Goal: Task Accomplishment & Management: Complete application form

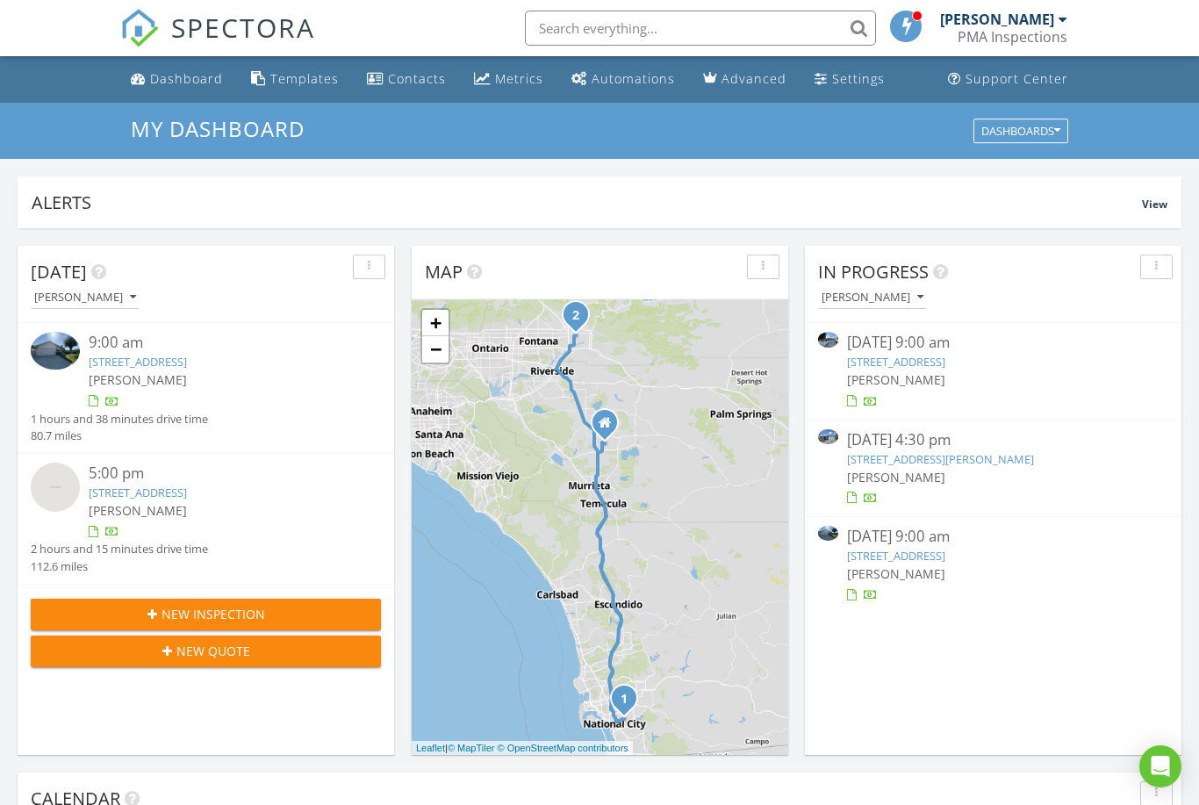
scroll to position [9, 9]
click at [280, 648] on div "New Quote" at bounding box center [206, 650] width 322 height 18
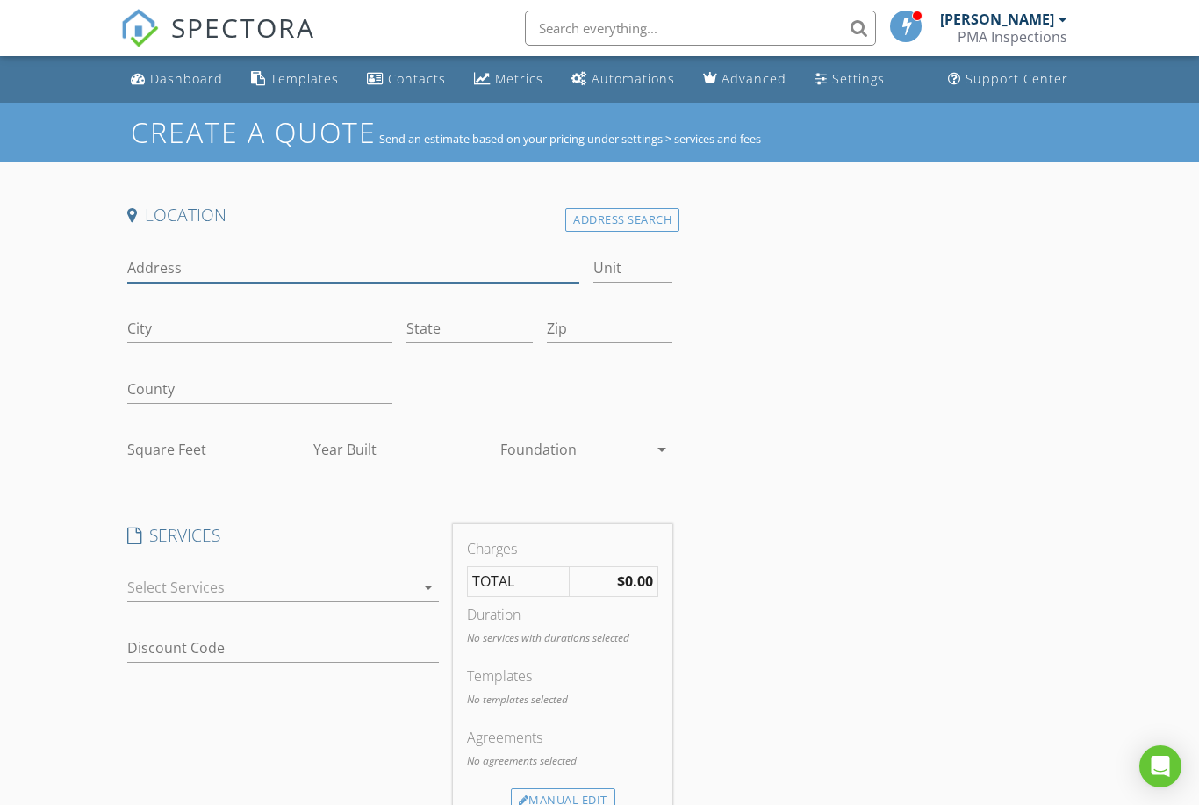
click at [161, 274] on input "Address" at bounding box center [353, 268] width 452 height 29
type input "29779 Cliff Park Drive"
click at [225, 320] on input "City" at bounding box center [260, 328] width 266 height 29
click at [637, 222] on div "Address Search" at bounding box center [622, 220] width 114 height 24
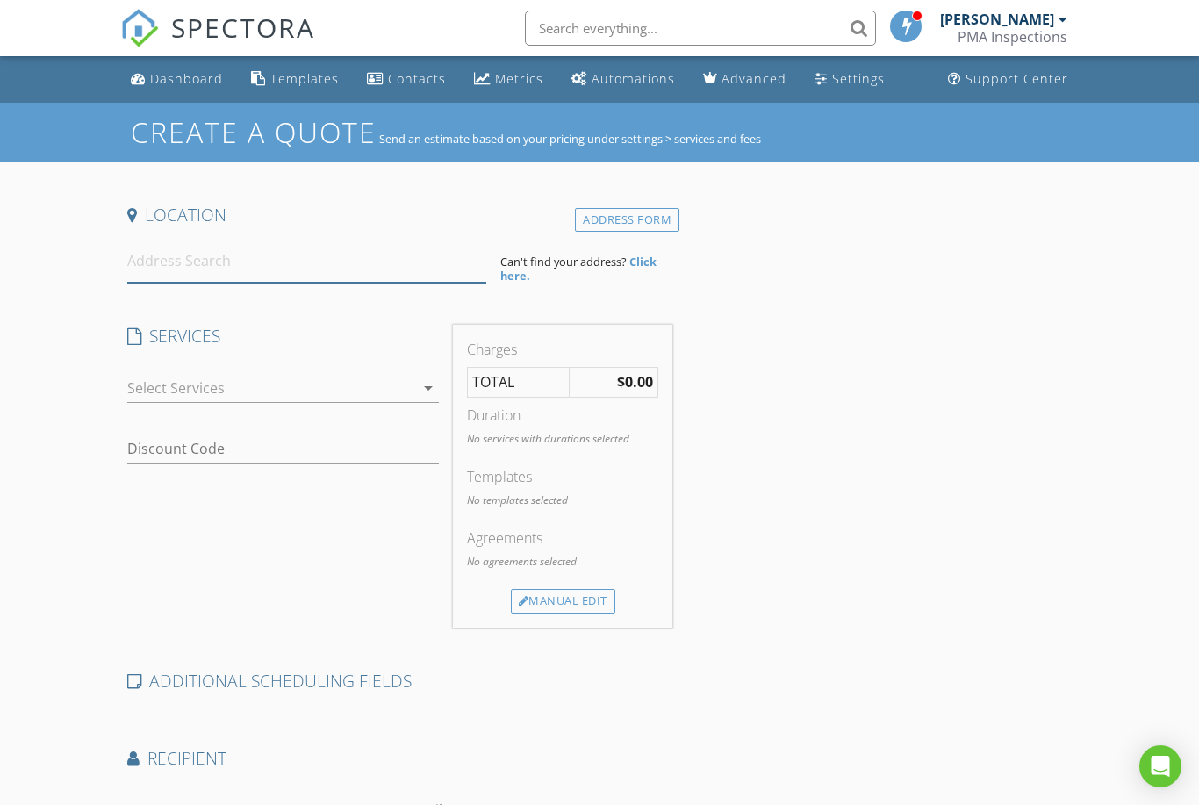
click at [274, 262] on input at bounding box center [306, 261] width 359 height 43
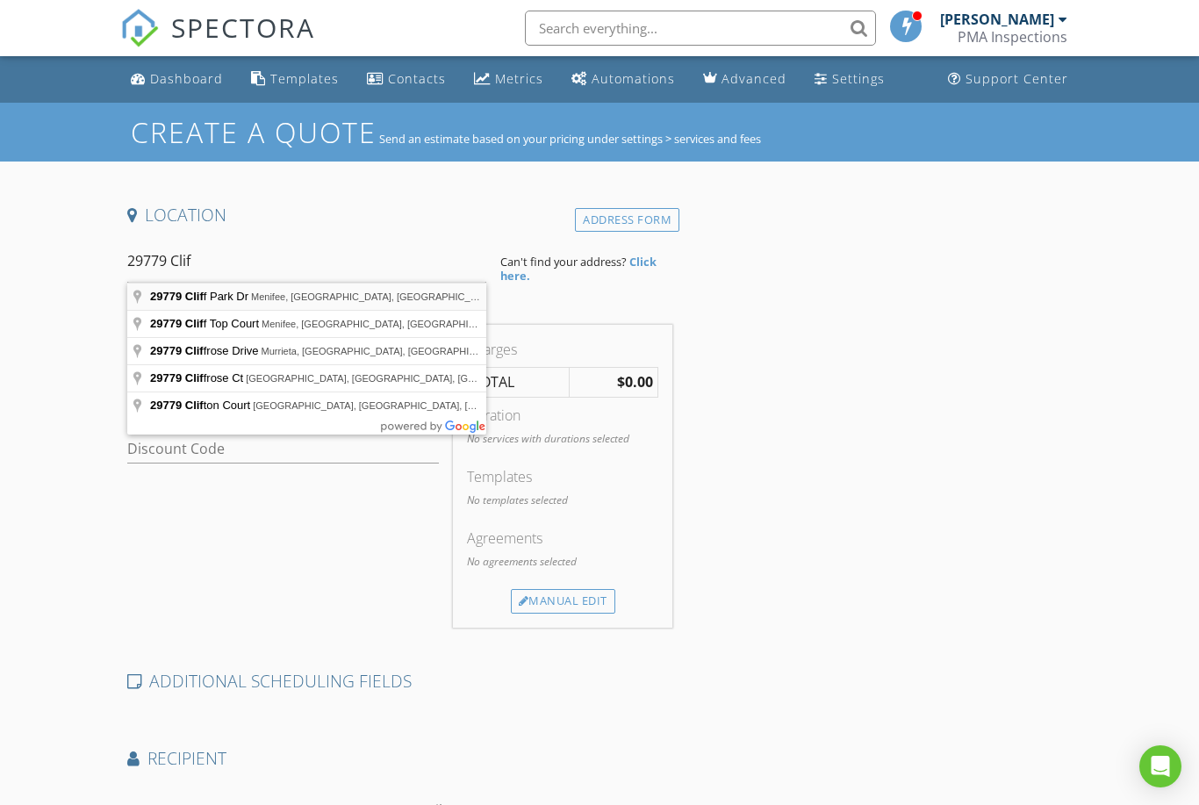
type input "29779 Cliff Park Dr, Menifee, CA, USA"
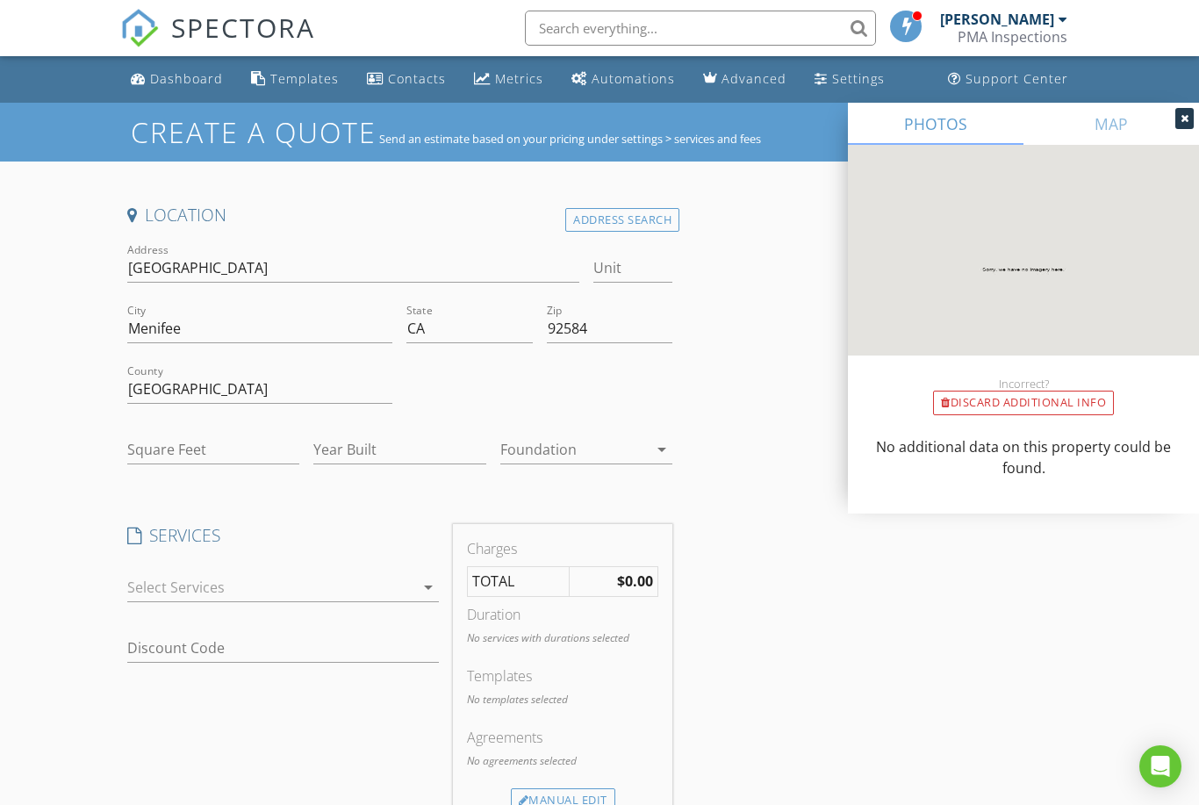
click at [423, 586] on icon "arrow_drop_down" at bounding box center [428, 587] width 21 height 21
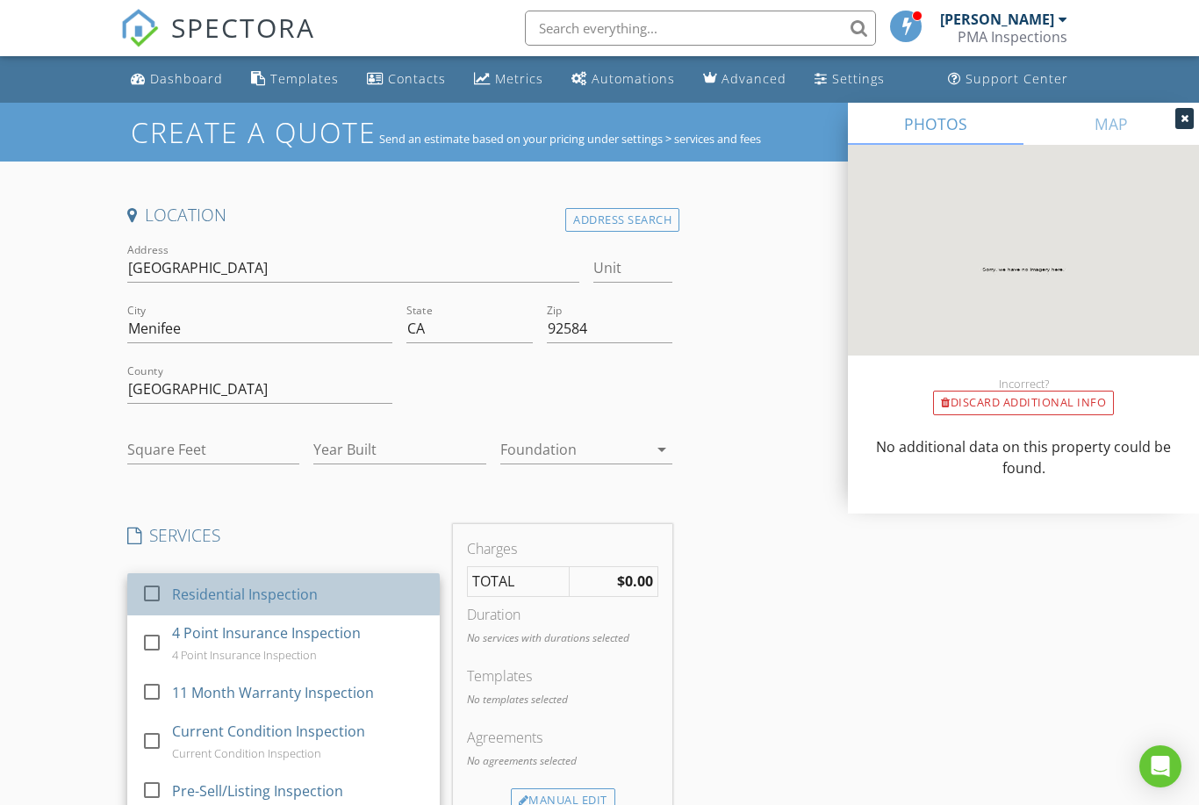
click at [291, 598] on div "Residential Inspection" at bounding box center [245, 594] width 146 height 21
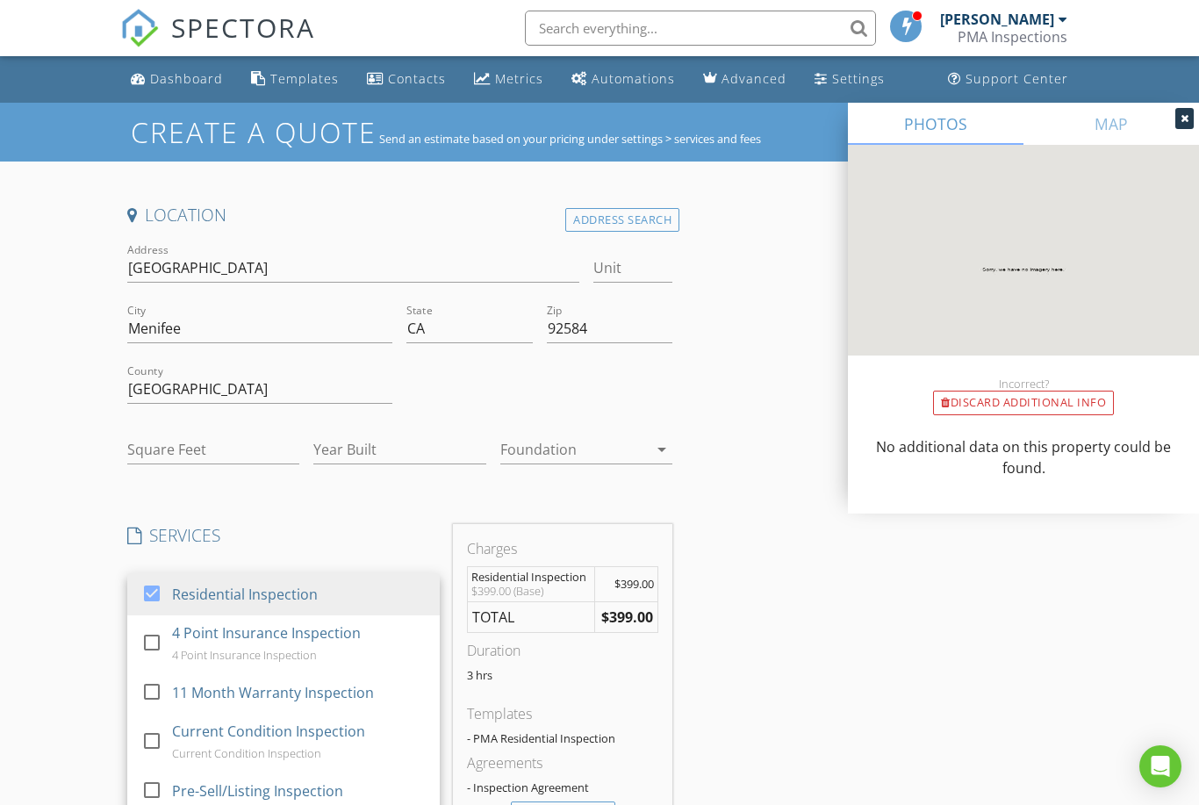
click at [766, 672] on div "Location Address Search Address 29779 Cliff Park Dr Unit City Menifee State CA …" at bounding box center [599, 711] width 959 height 1014
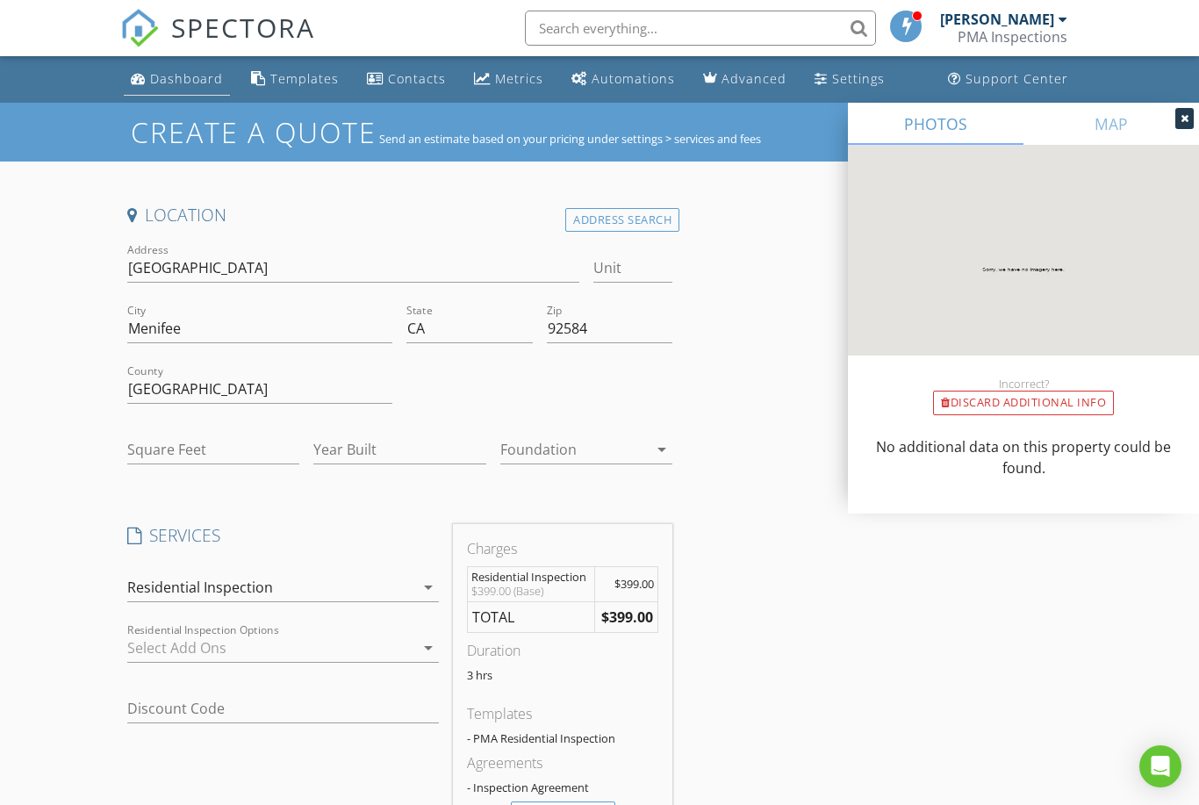
click at [176, 63] on link "Dashboard" at bounding box center [177, 79] width 106 height 32
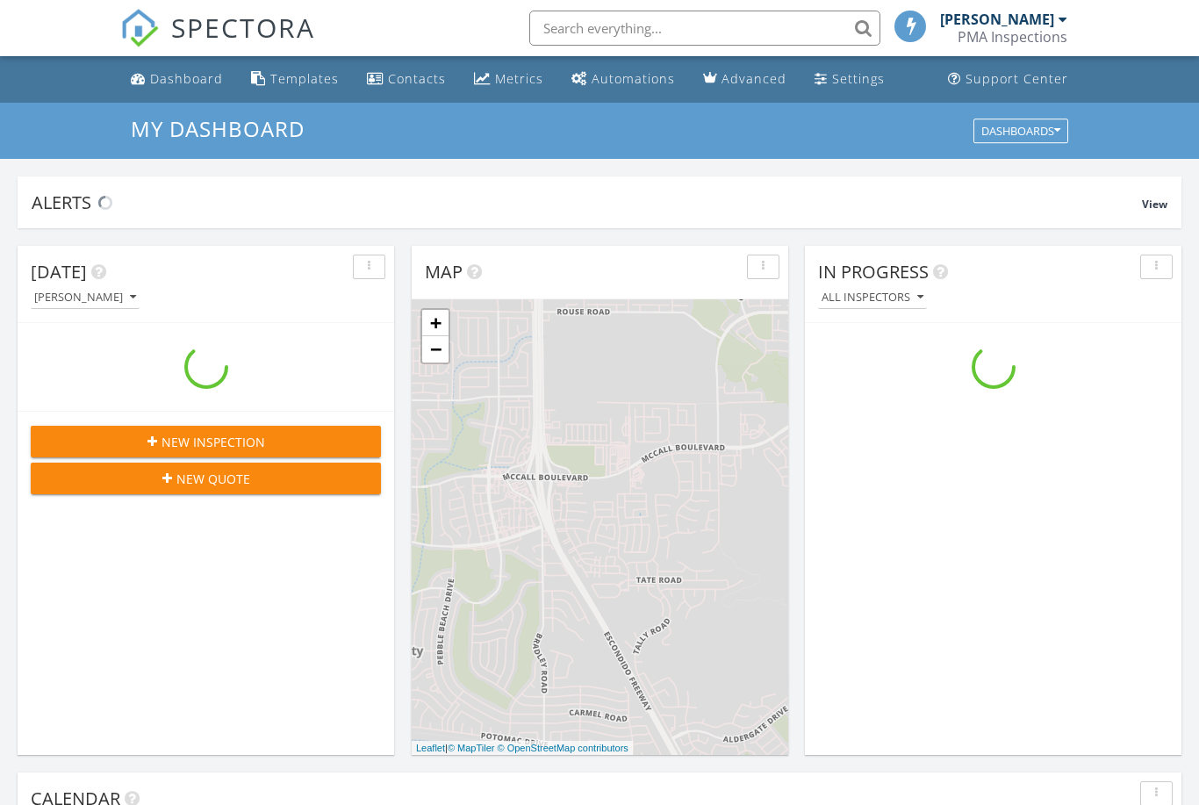
scroll to position [1598, 1200]
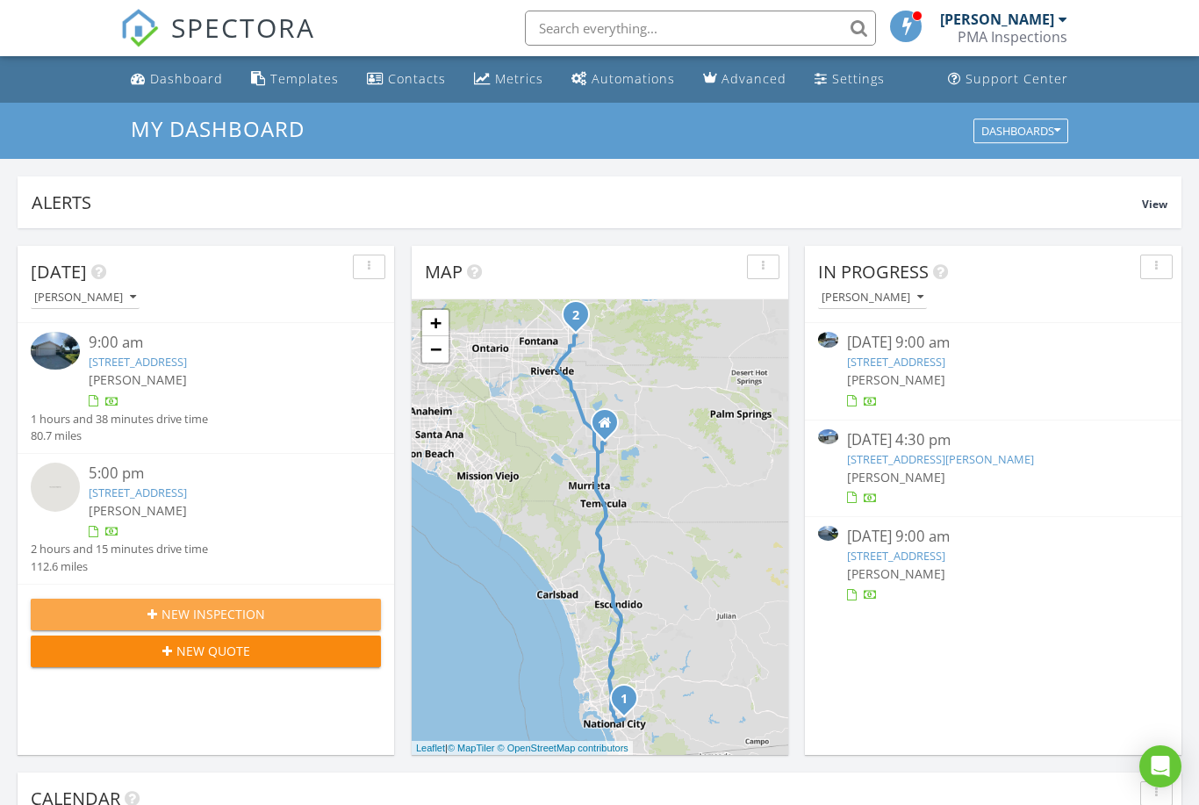
click at [263, 605] on span "New Inspection" at bounding box center [213, 614] width 104 height 18
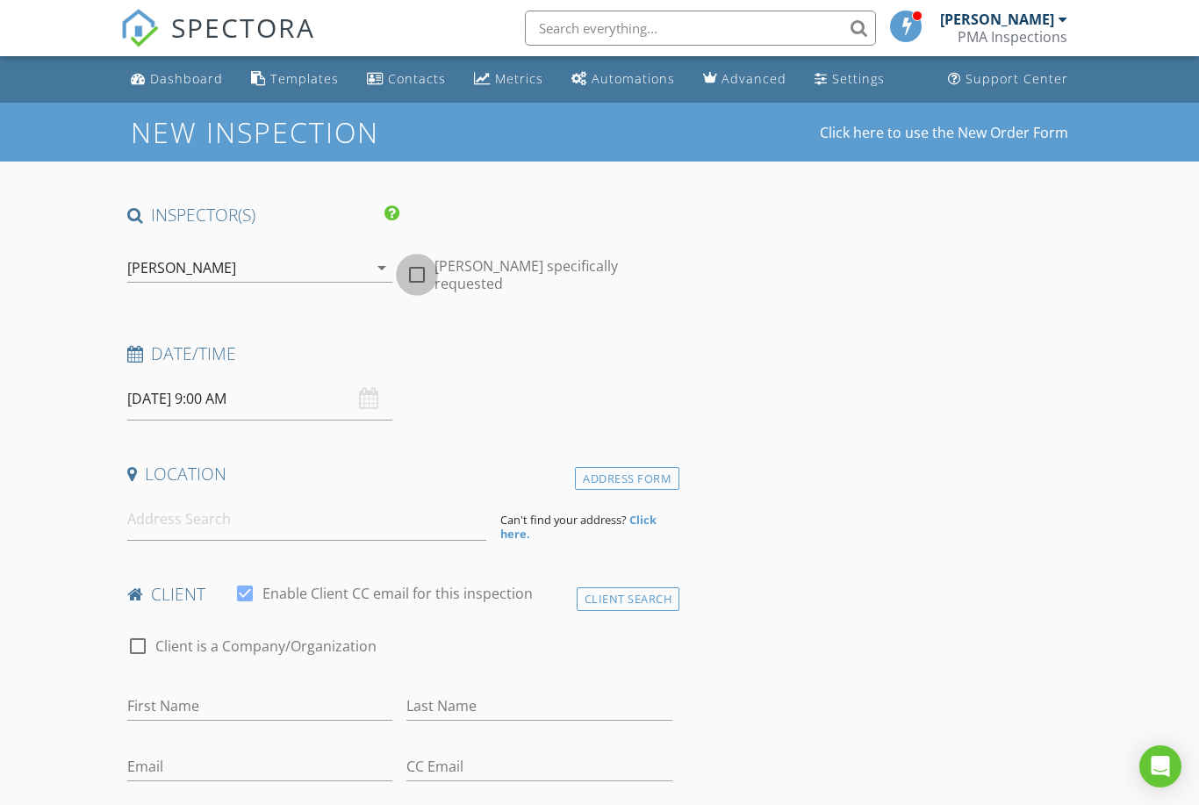
click at [410, 269] on div at bounding box center [417, 275] width 30 height 30
checkbox input "true"
click at [221, 398] on input "08/28/2025 9:00 AM" at bounding box center [260, 398] width 266 height 43
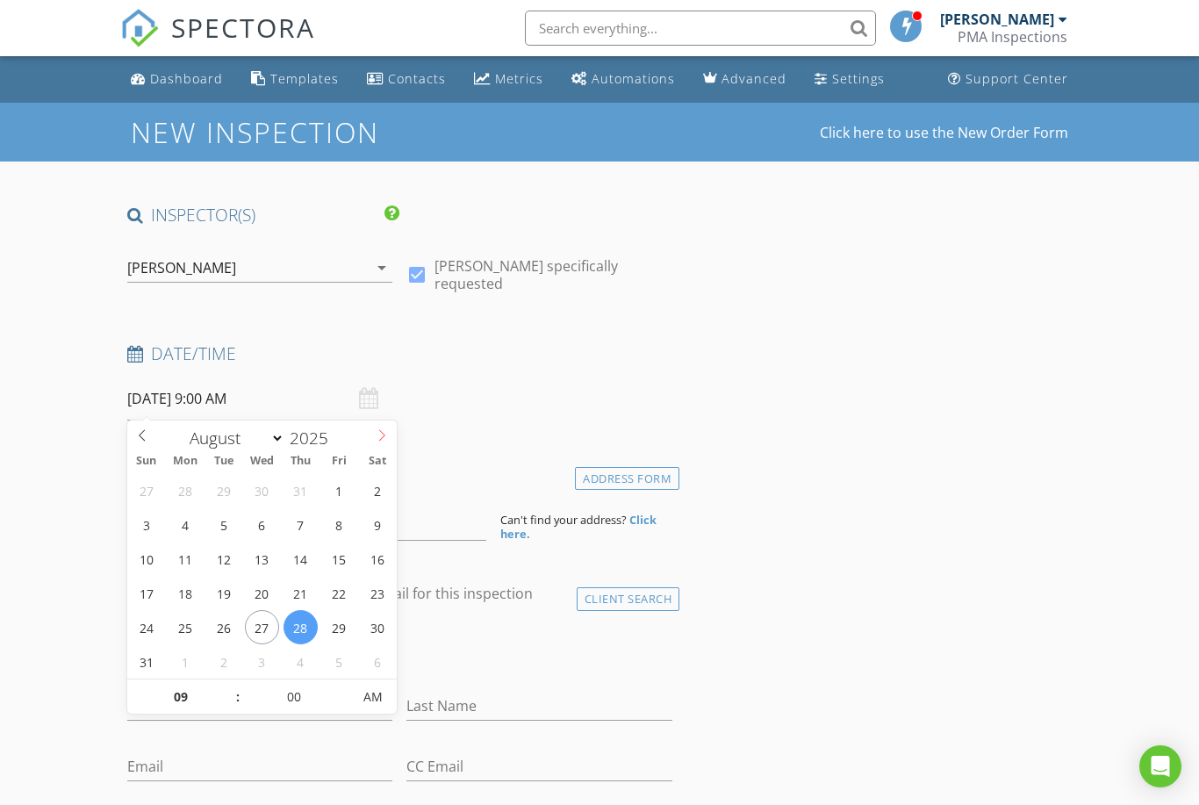
click at [380, 433] on icon at bounding box center [382, 435] width 12 height 12
select select "8"
type input "09/13/2025 9:00 AM"
type input "10"
type input "09/13/2025 10:00 AM"
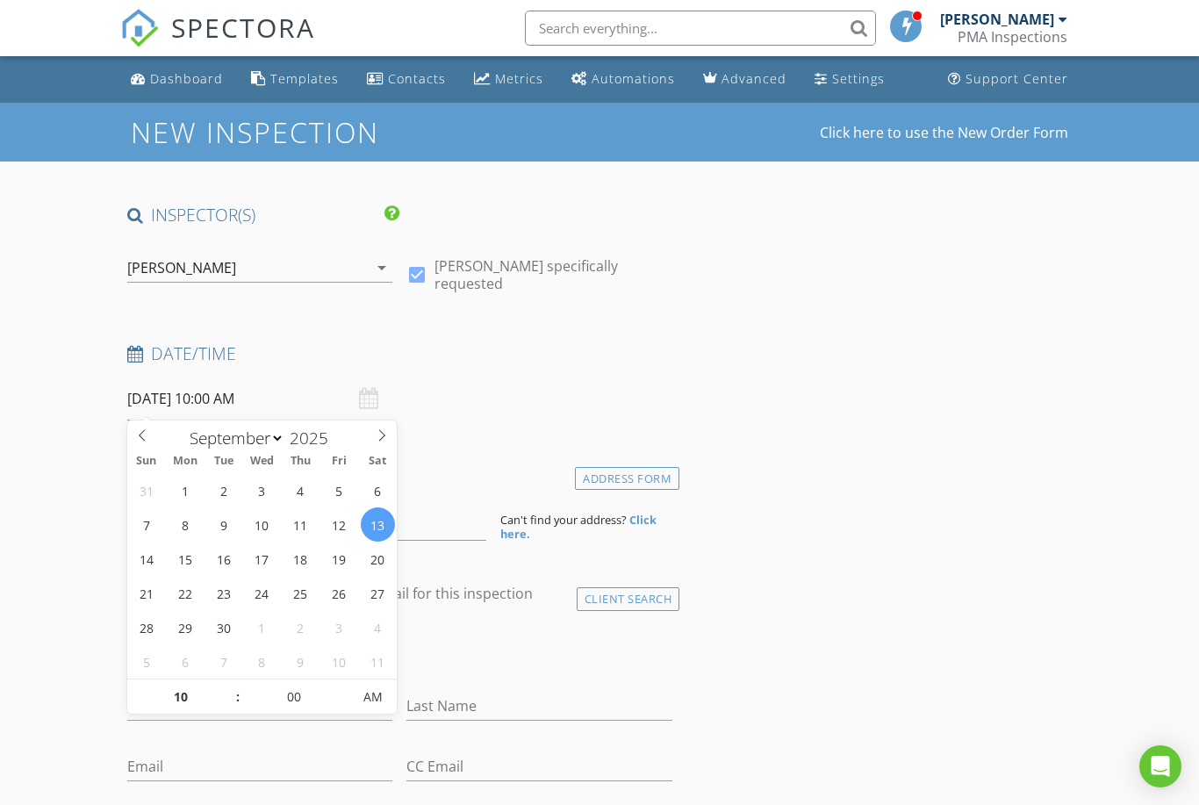
click at [582, 348] on h4 "Date/Time" at bounding box center [399, 353] width 545 height 23
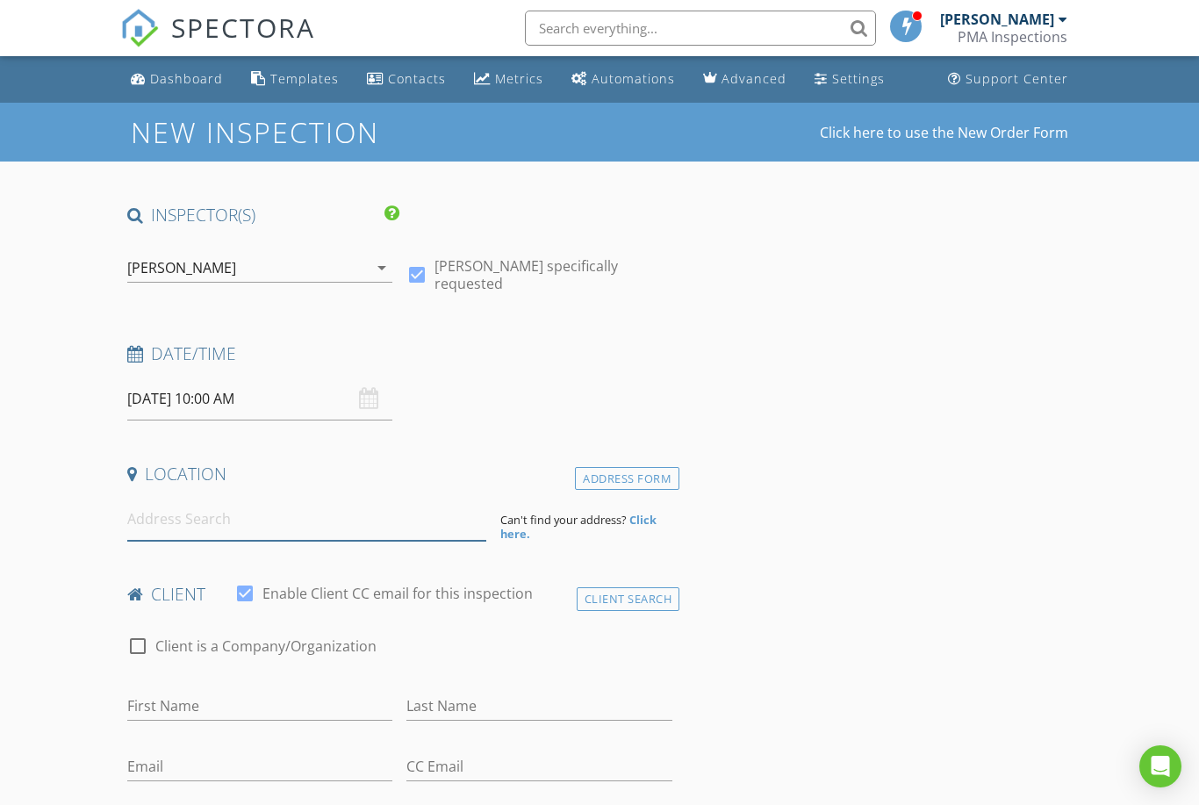
click at [208, 515] on input at bounding box center [306, 519] width 359 height 43
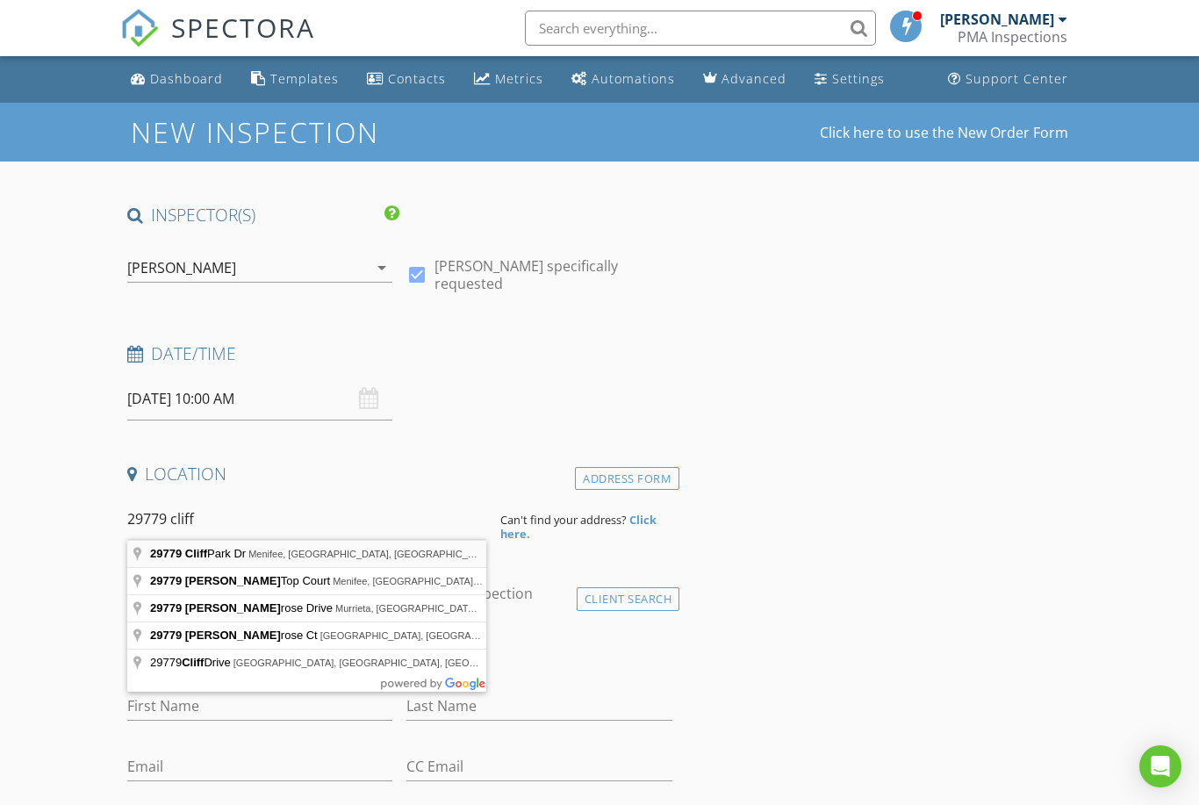
type input "29779 Cliff Park Dr, Menifee, CA, USA"
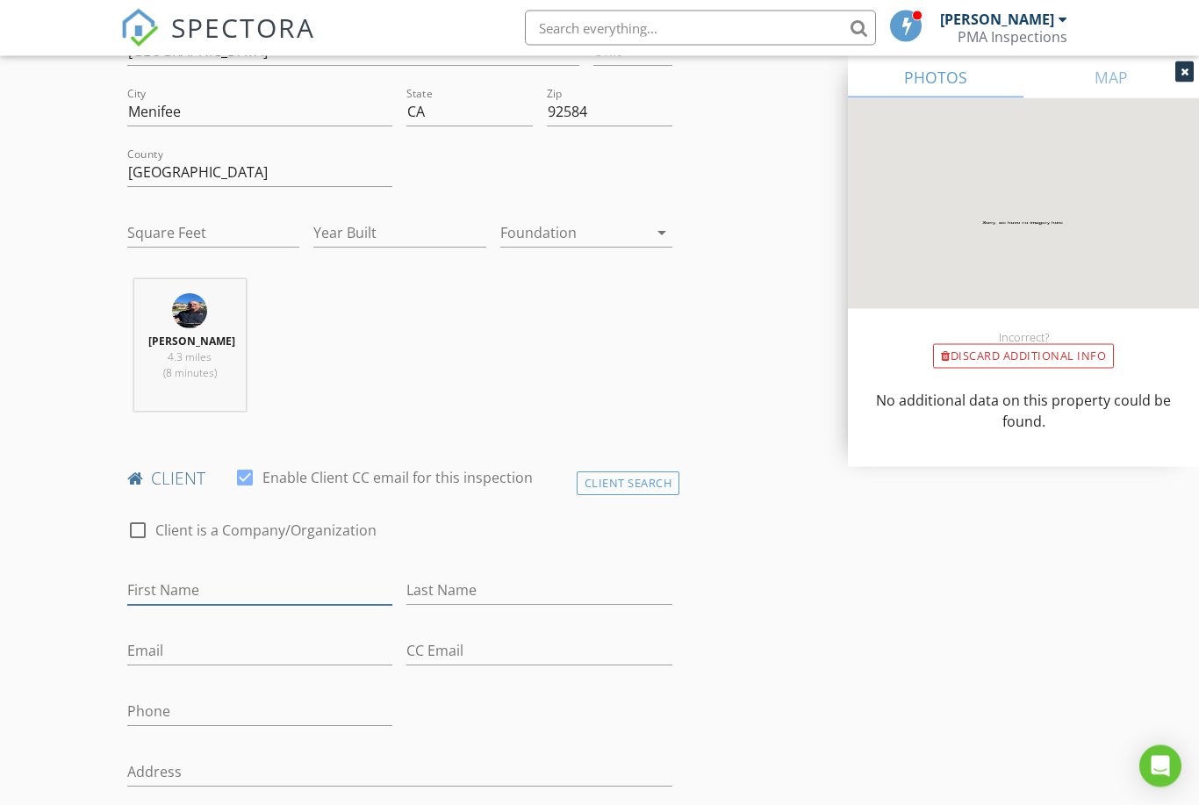
click at [234, 580] on input "First Name" at bounding box center [260, 591] width 266 height 29
type input "j"
type input "[PERSON_NAME]"
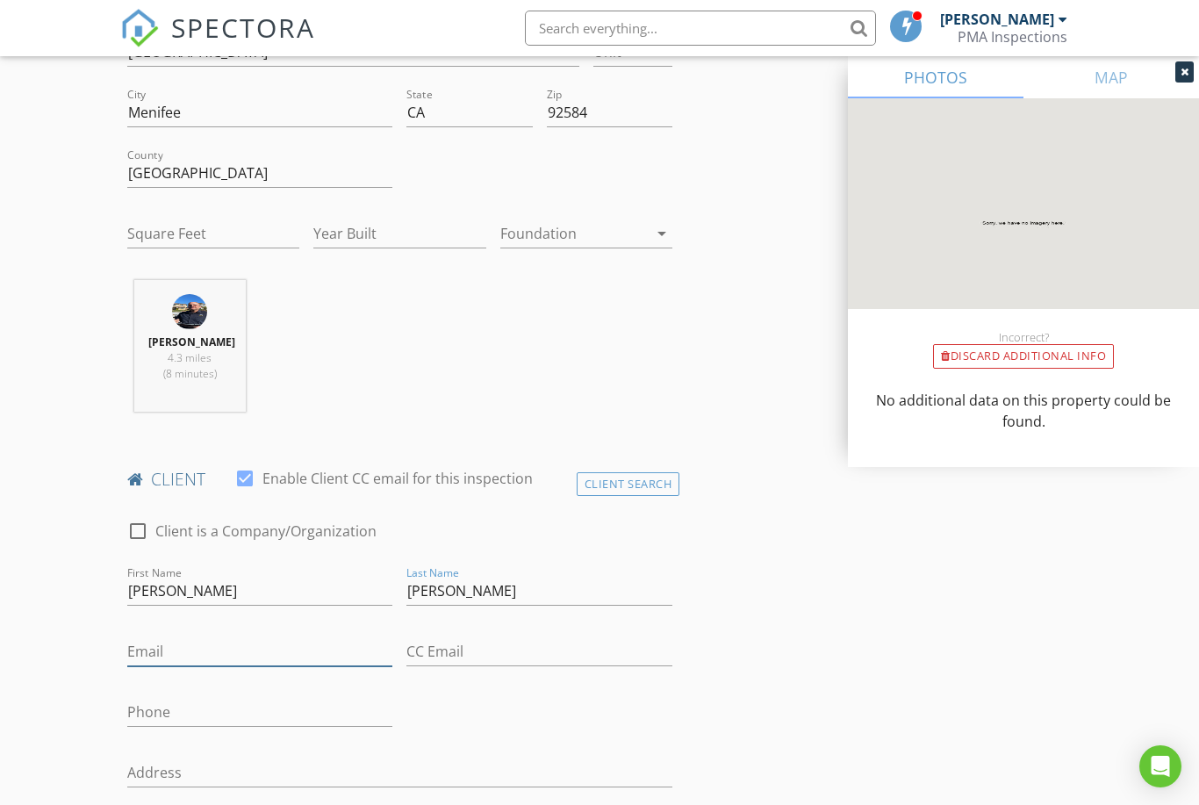
click at [262, 646] on input "Email" at bounding box center [260, 651] width 266 height 29
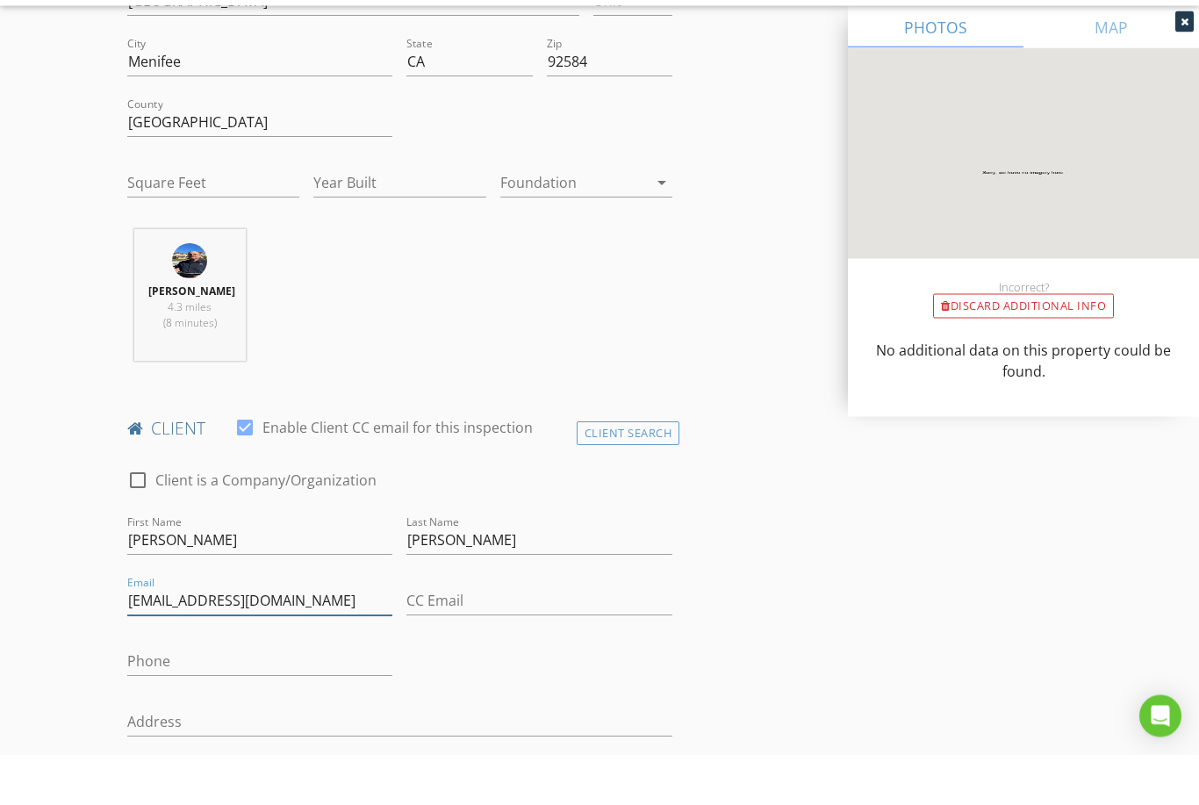
type input "JoshChong1994@gmail.com"
click at [261, 698] on input "Phone" at bounding box center [260, 712] width 266 height 29
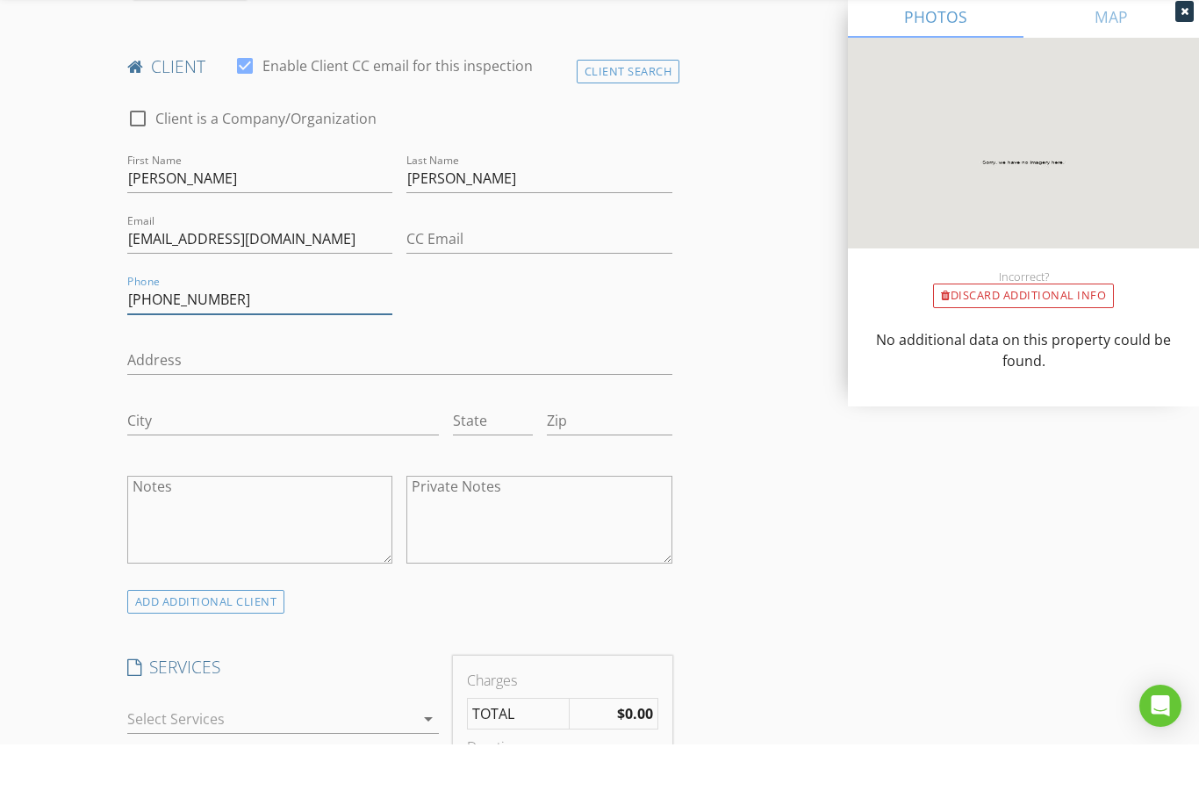
scroll to position [866, 0]
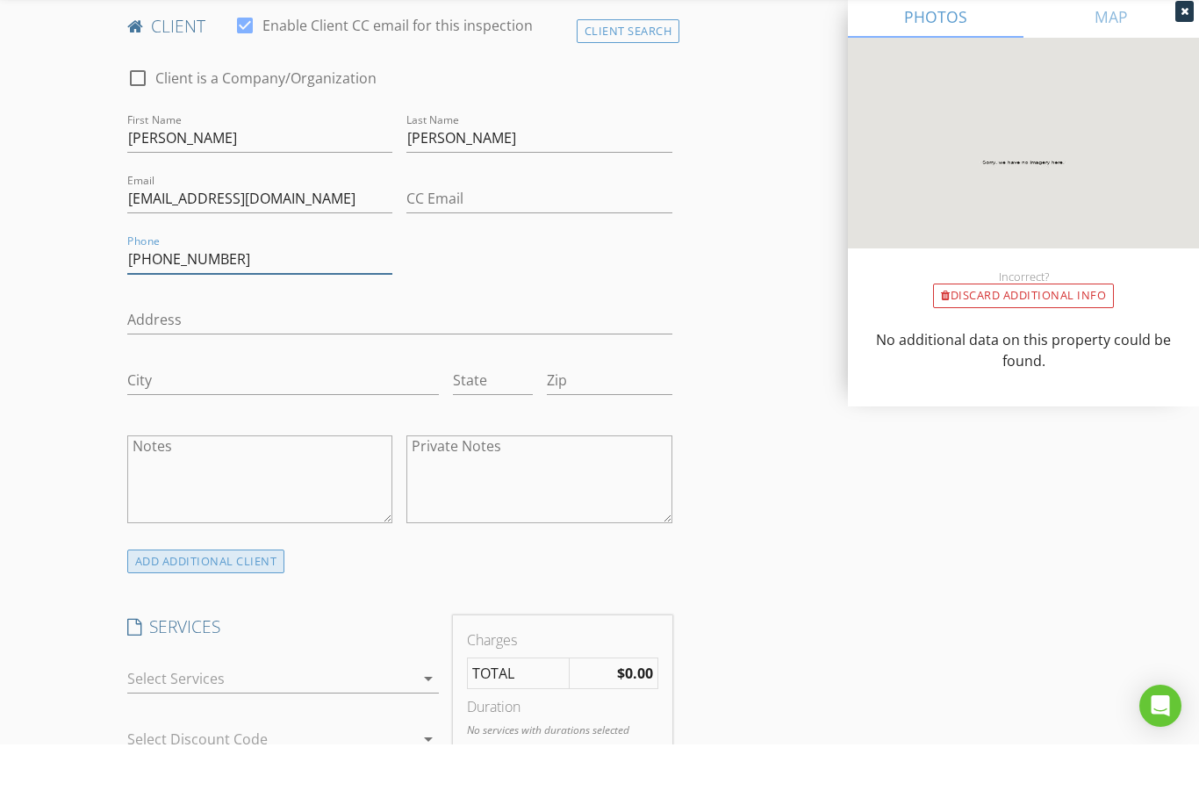
type input "[PHONE_NUMBER]"
click at [247, 610] on div "ADD ADDITIONAL client" at bounding box center [206, 622] width 158 height 24
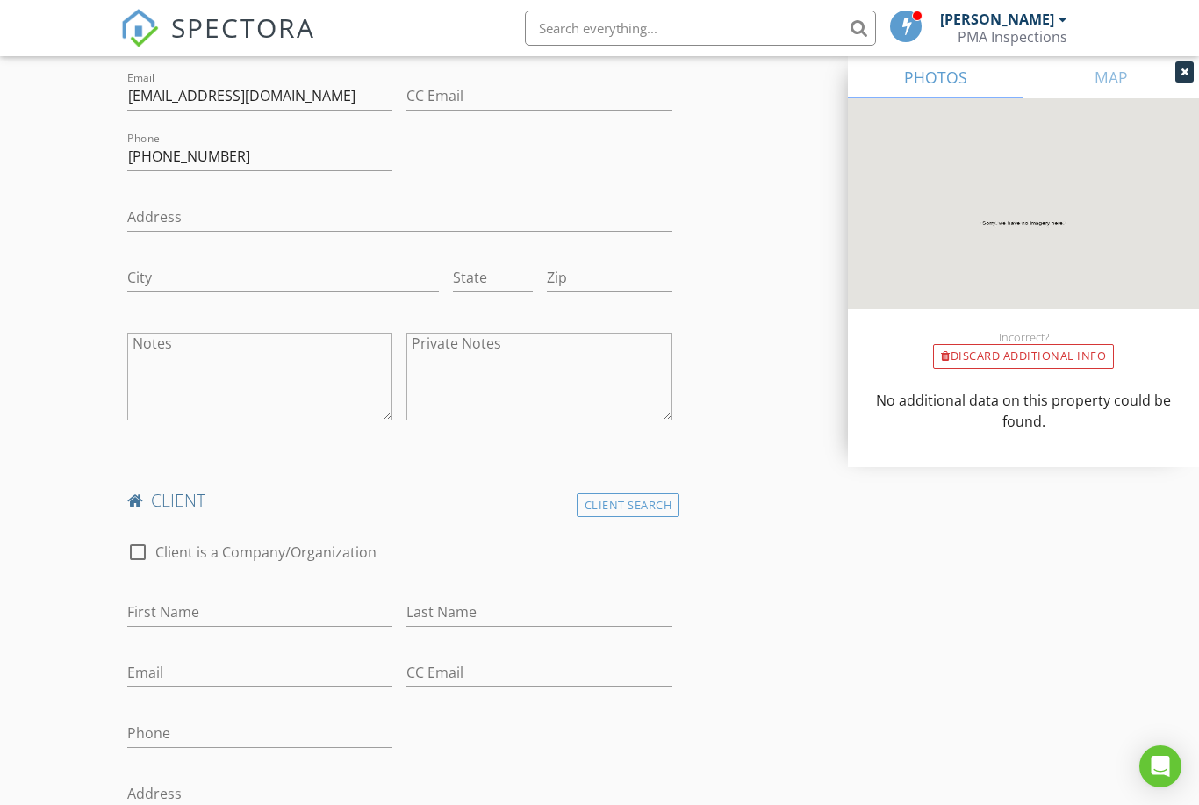
scroll to position [1030, 0]
click at [238, 603] on input "First Name" at bounding box center [260, 611] width 266 height 29
type input "[PERSON_NAME]"
click at [472, 610] on input "Last Name" at bounding box center [539, 611] width 266 height 29
type input "[PERSON_NAME]"
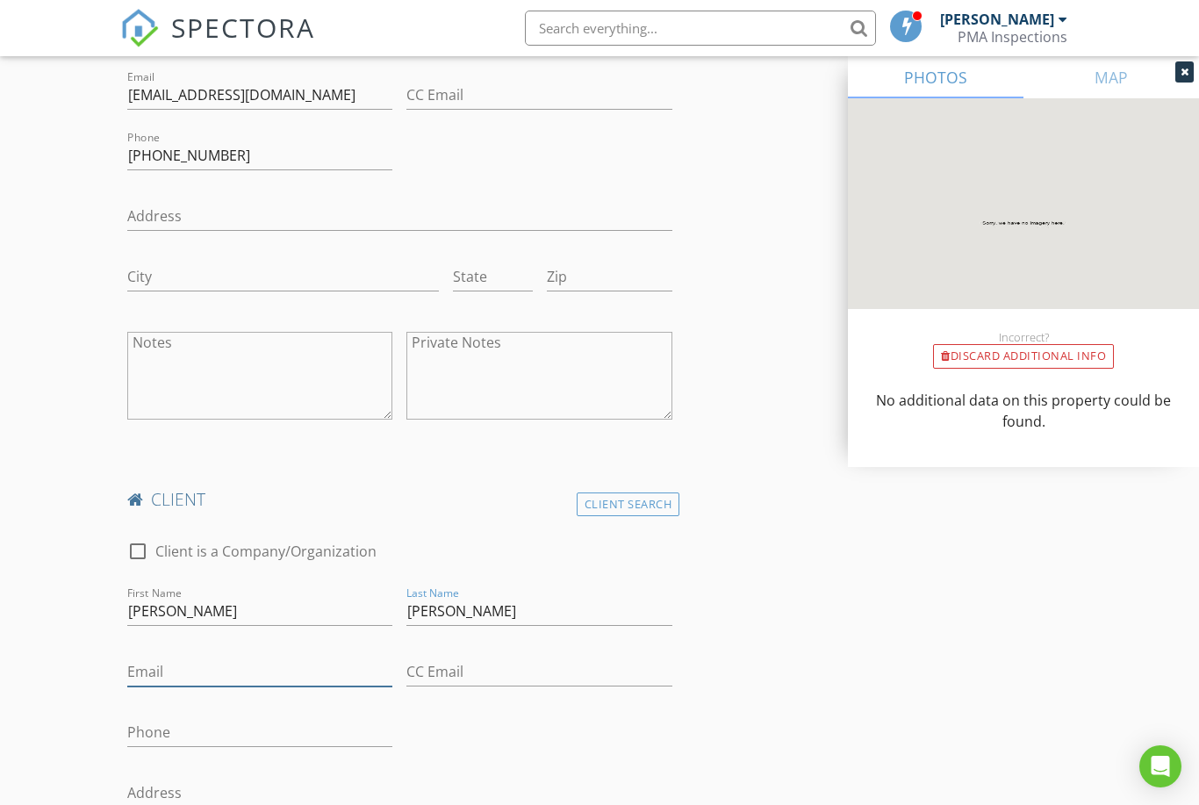
click at [255, 683] on input "Email" at bounding box center [260, 671] width 266 height 29
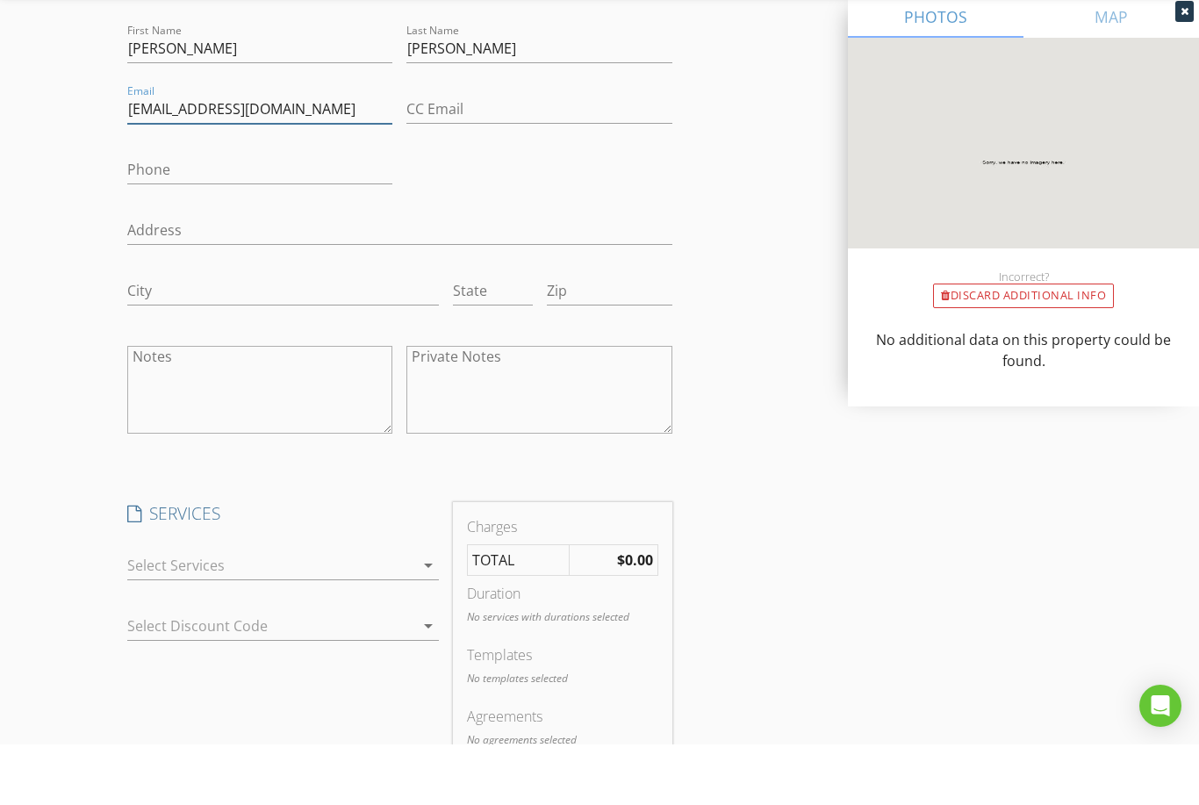
scroll to position [1600, 0]
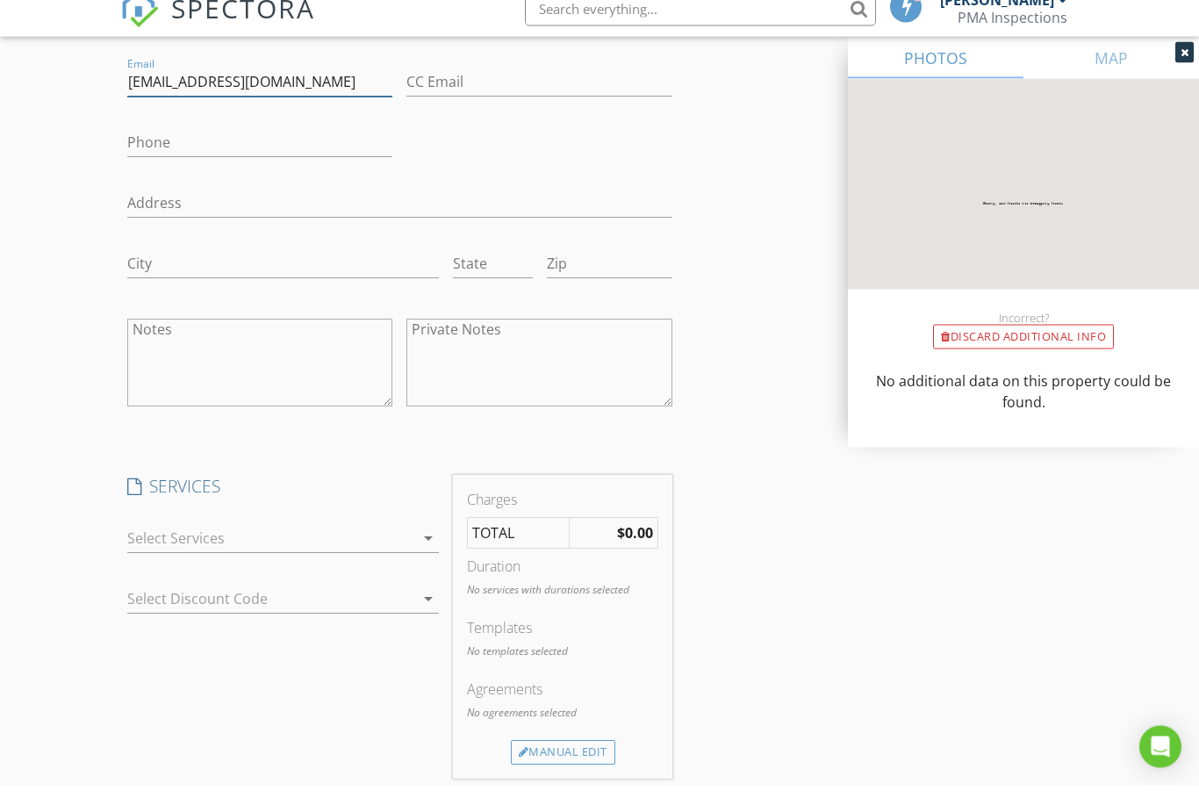
type input "Abresari@gmail.com"
click at [206, 148] on input "Phone" at bounding box center [260, 162] width 266 height 29
type input "[PHONE_NUMBER]"
click at [412, 544] on div at bounding box center [271, 558] width 288 height 28
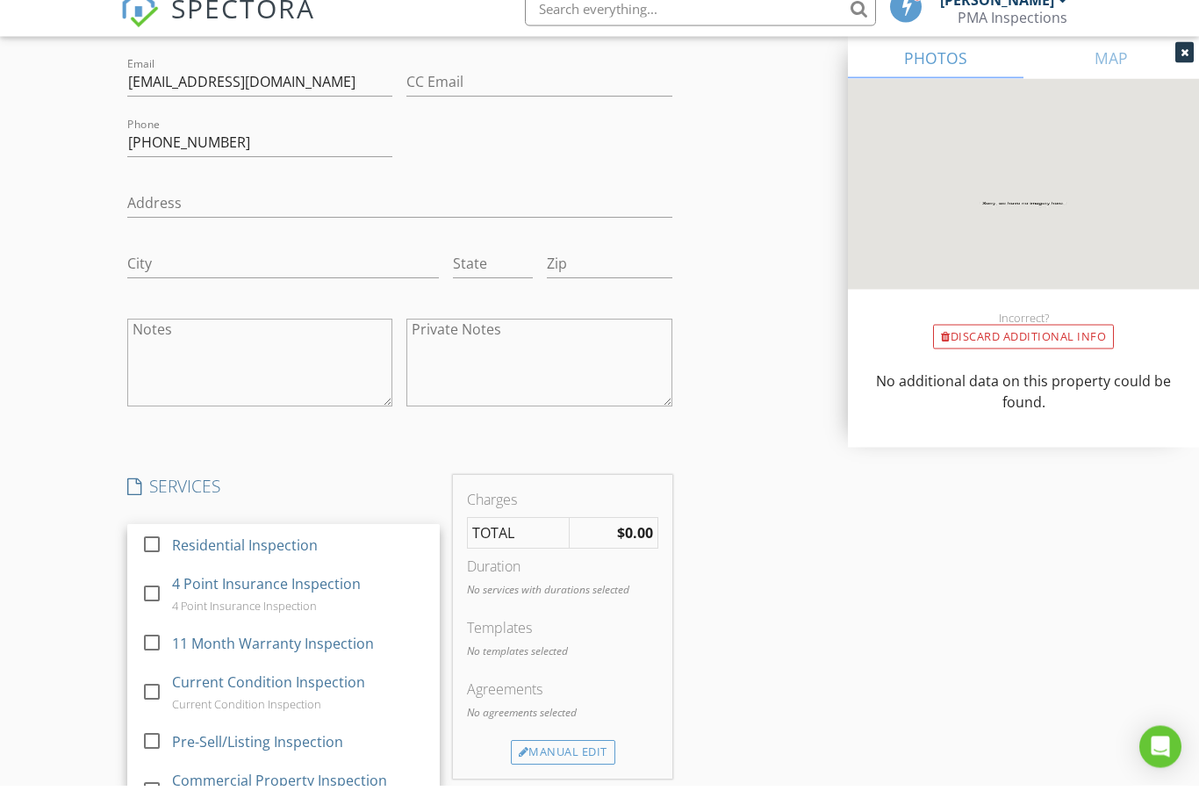
scroll to position [1620, 0]
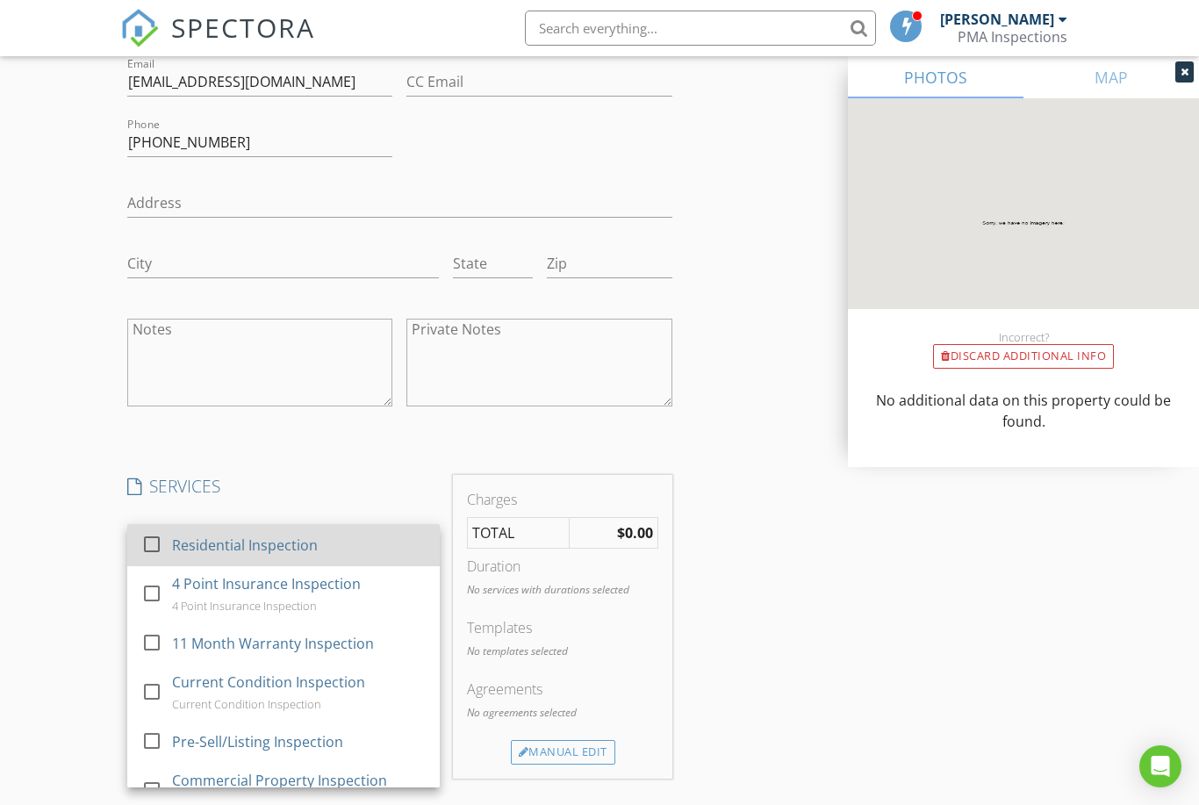
click at [286, 546] on div "Residential Inspection" at bounding box center [245, 544] width 146 height 21
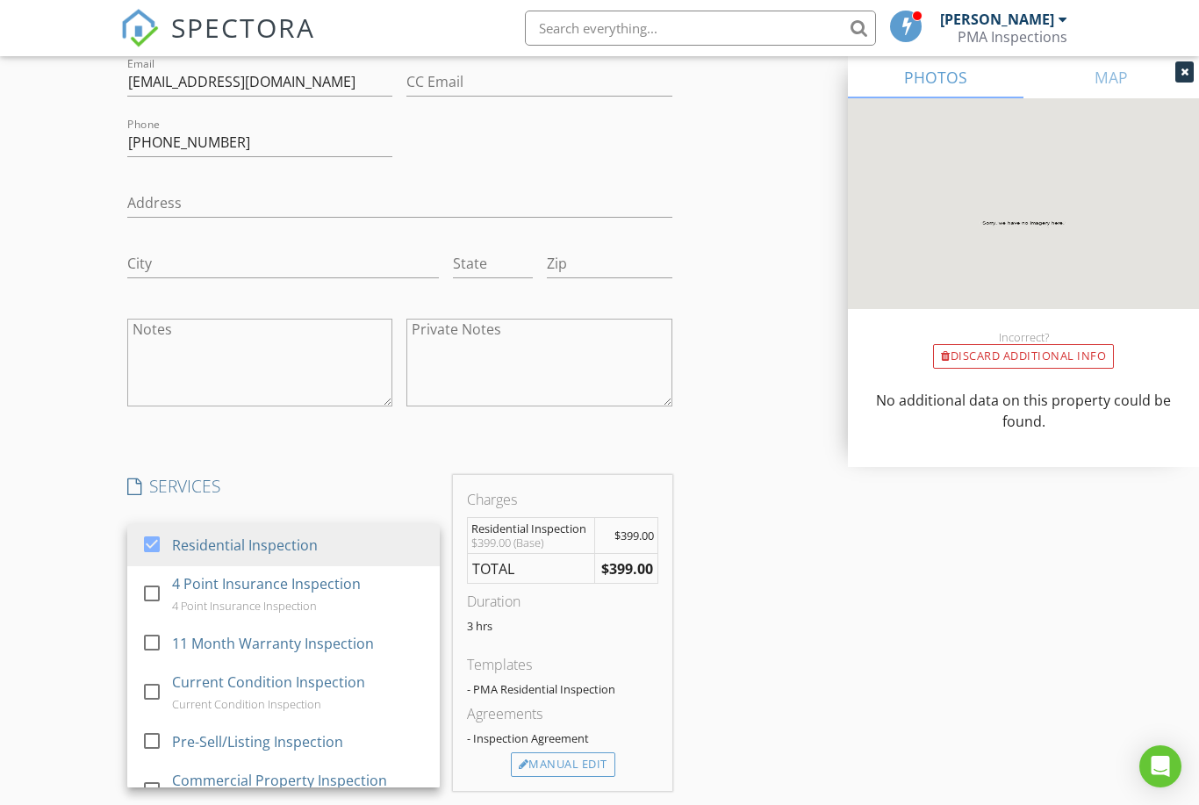
click at [836, 684] on div "INSPECTOR(S) check_box John Gonzales PRIMARY John Gonzales arrow_drop_down chec…" at bounding box center [599, 327] width 959 height 3487
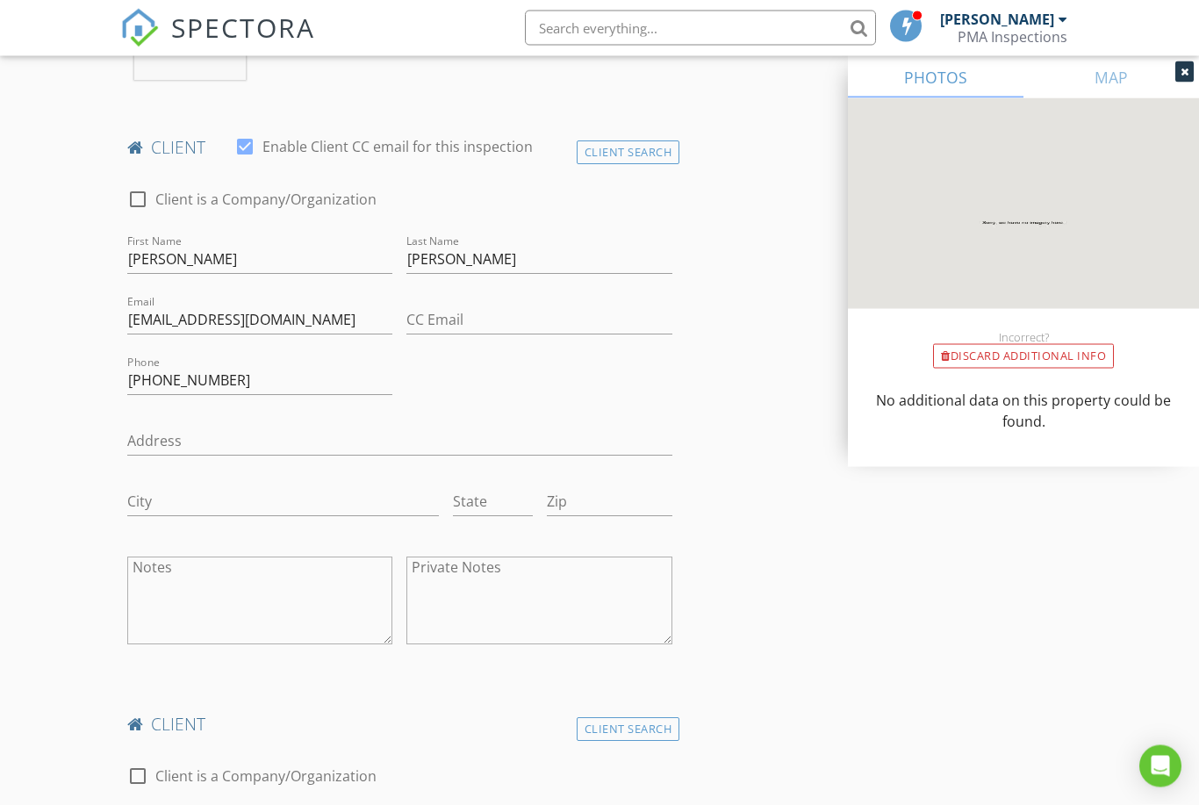
scroll to position [777, 0]
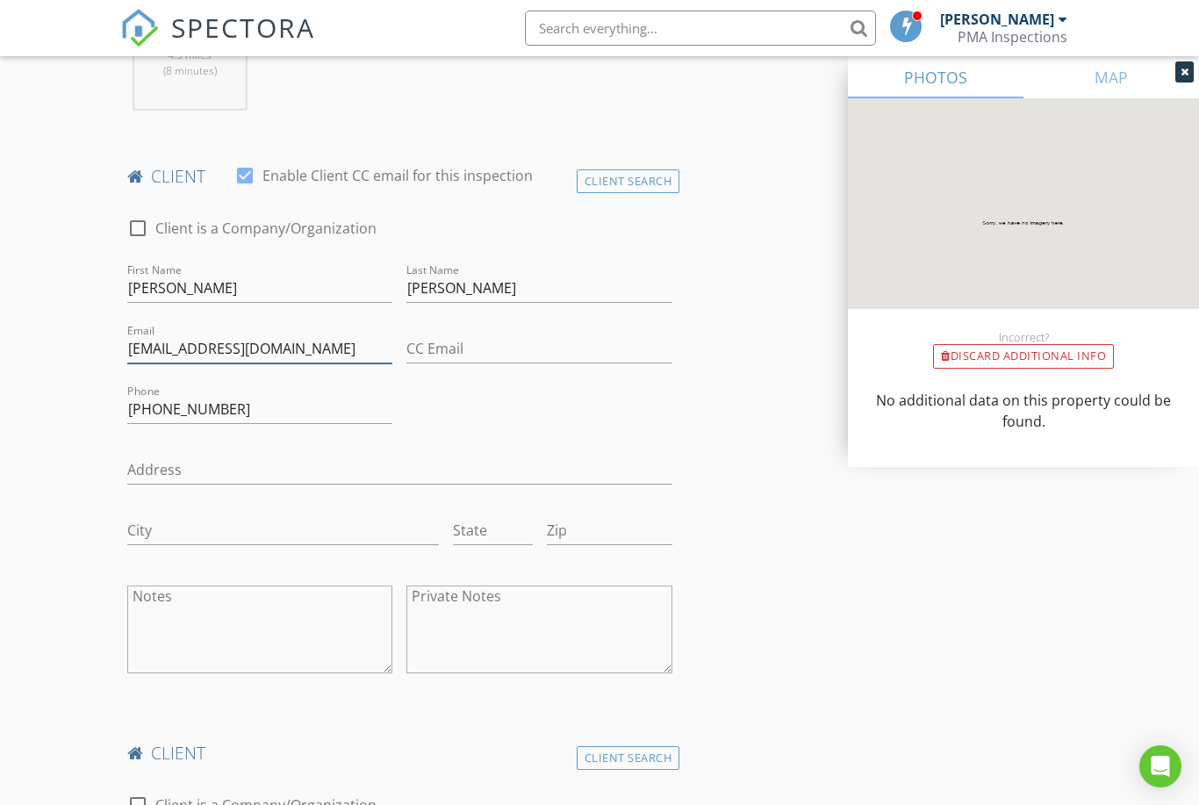
click at [322, 347] on input "JoshChong1994@gmail.com" at bounding box center [260, 348] width 266 height 29
type input "J"
click at [188, 349] on input "Email" at bounding box center [260, 348] width 266 height 29
paste input "Joshchong1994@gmail.com"
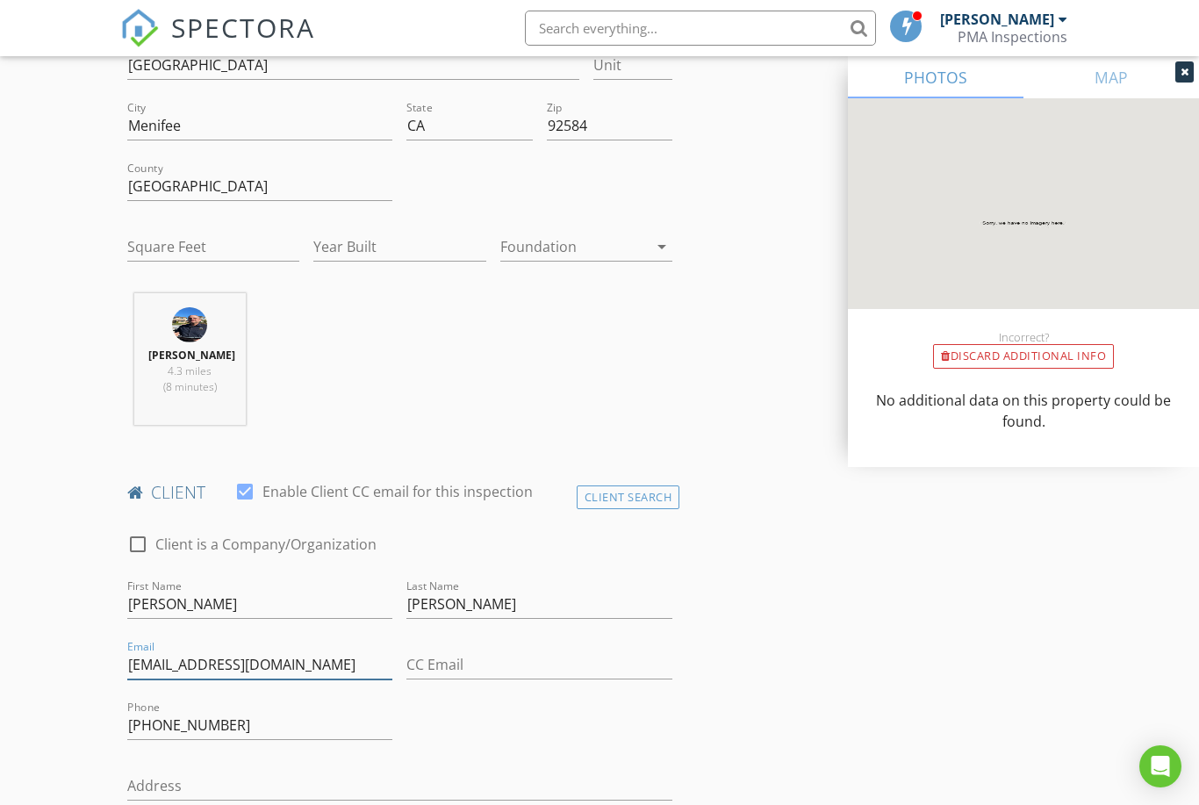
scroll to position [439, 0]
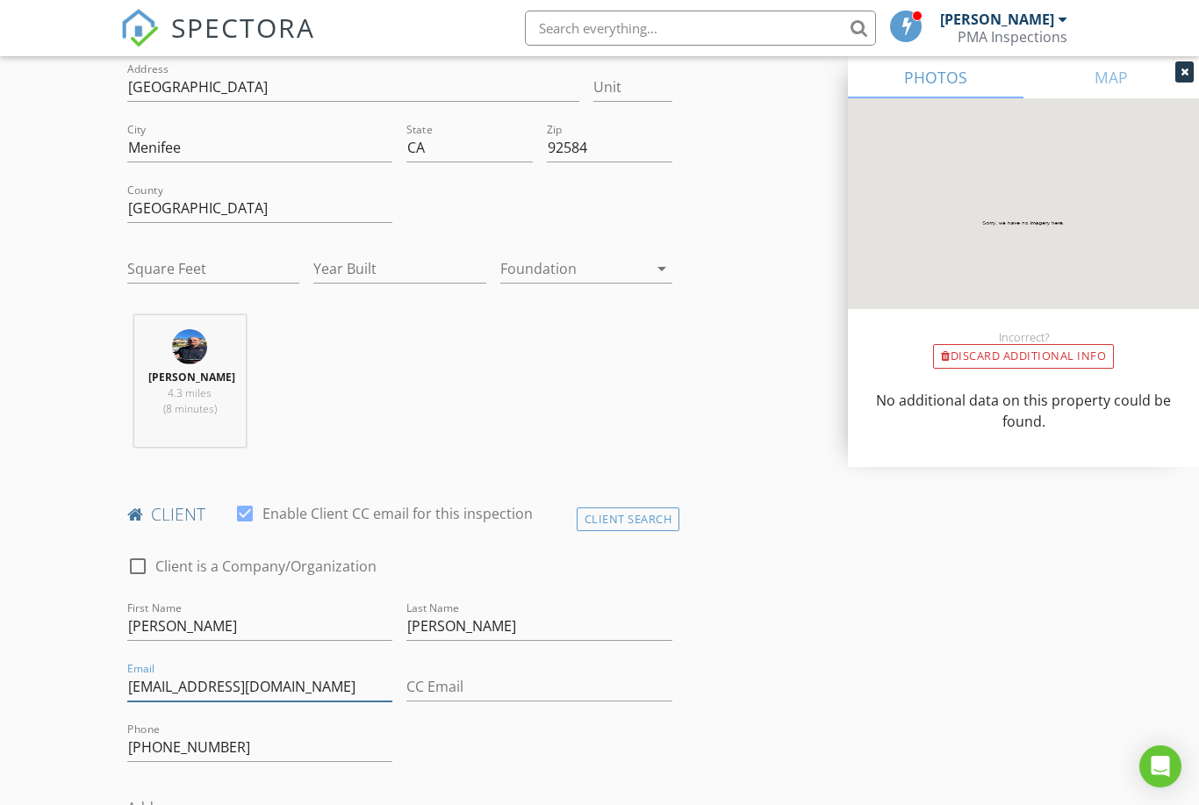
type input "Joshchong1994@gmail.com"
click at [154, 264] on input "Square Feet" at bounding box center [213, 268] width 172 height 29
type input "2311"
click at [363, 264] on input "Year Built" at bounding box center [399, 268] width 172 height 29
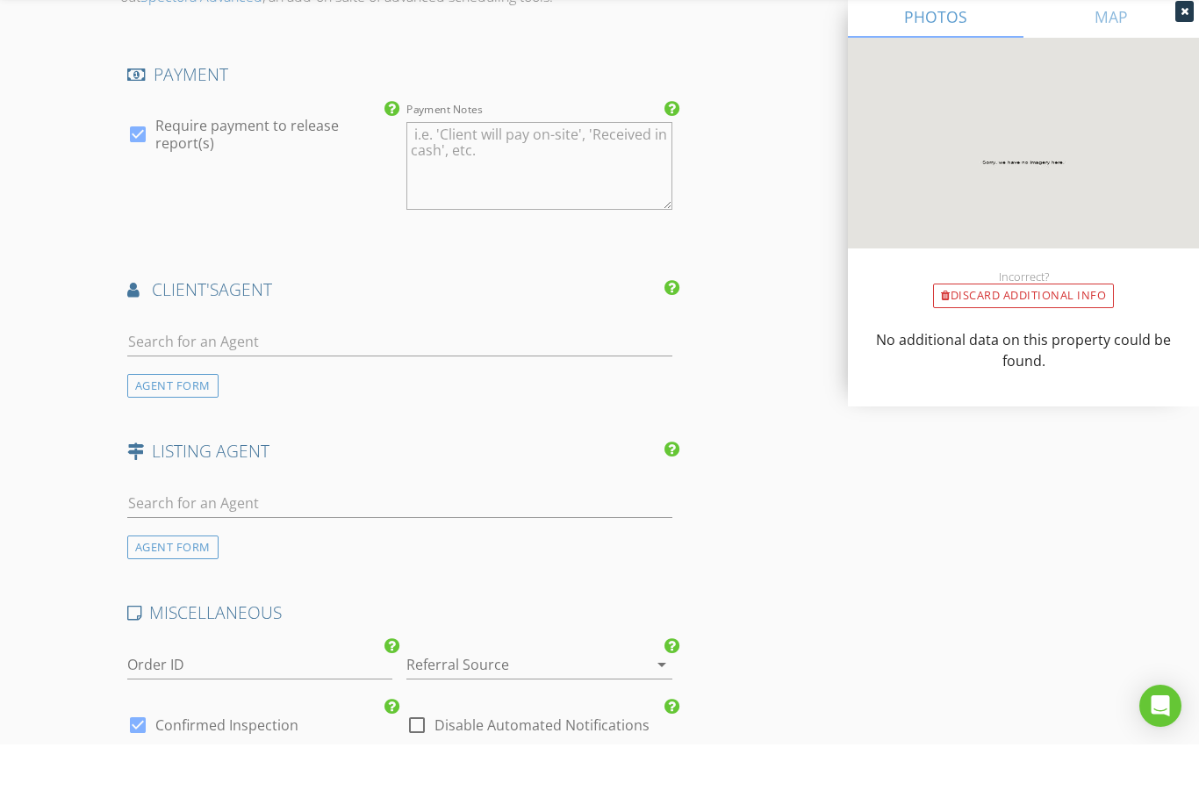
scroll to position [2476, 0]
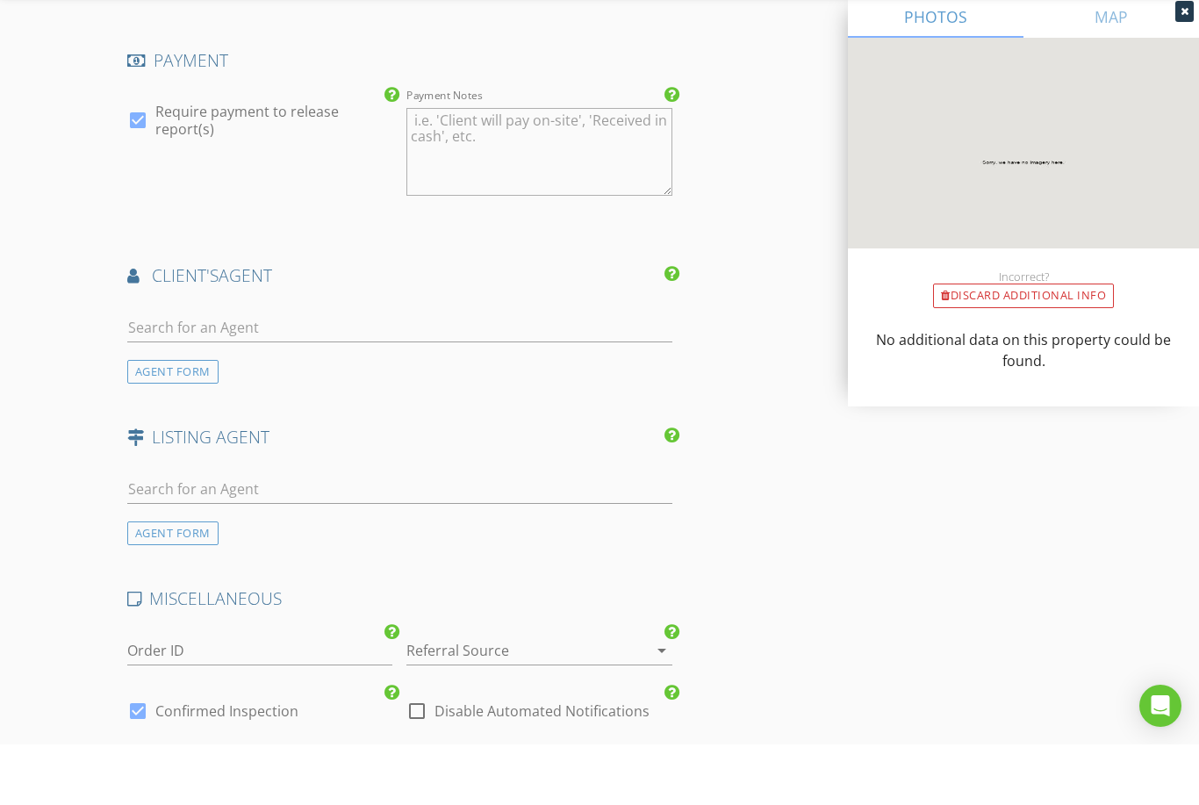
type input "2025"
click at [256, 374] on input "text" at bounding box center [399, 388] width 545 height 29
type input "Kev"
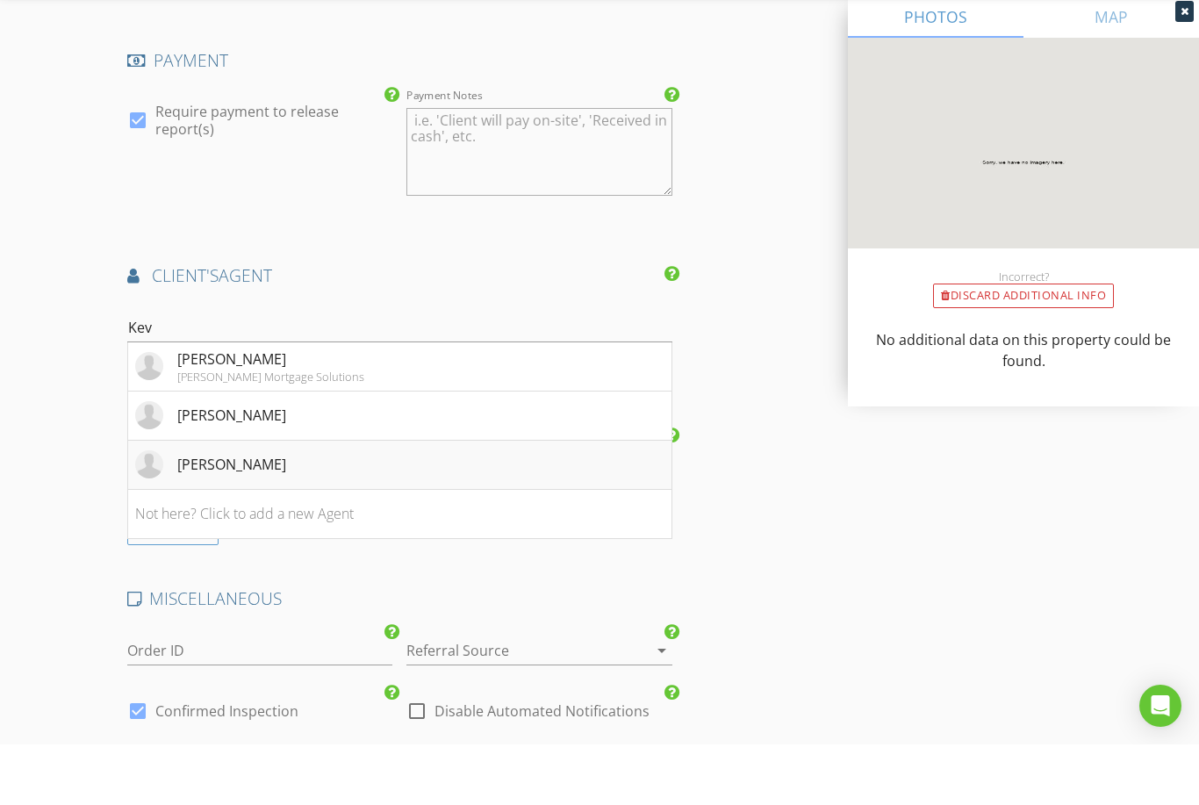
click at [378, 501] on li "[PERSON_NAME]" at bounding box center [399, 525] width 543 height 49
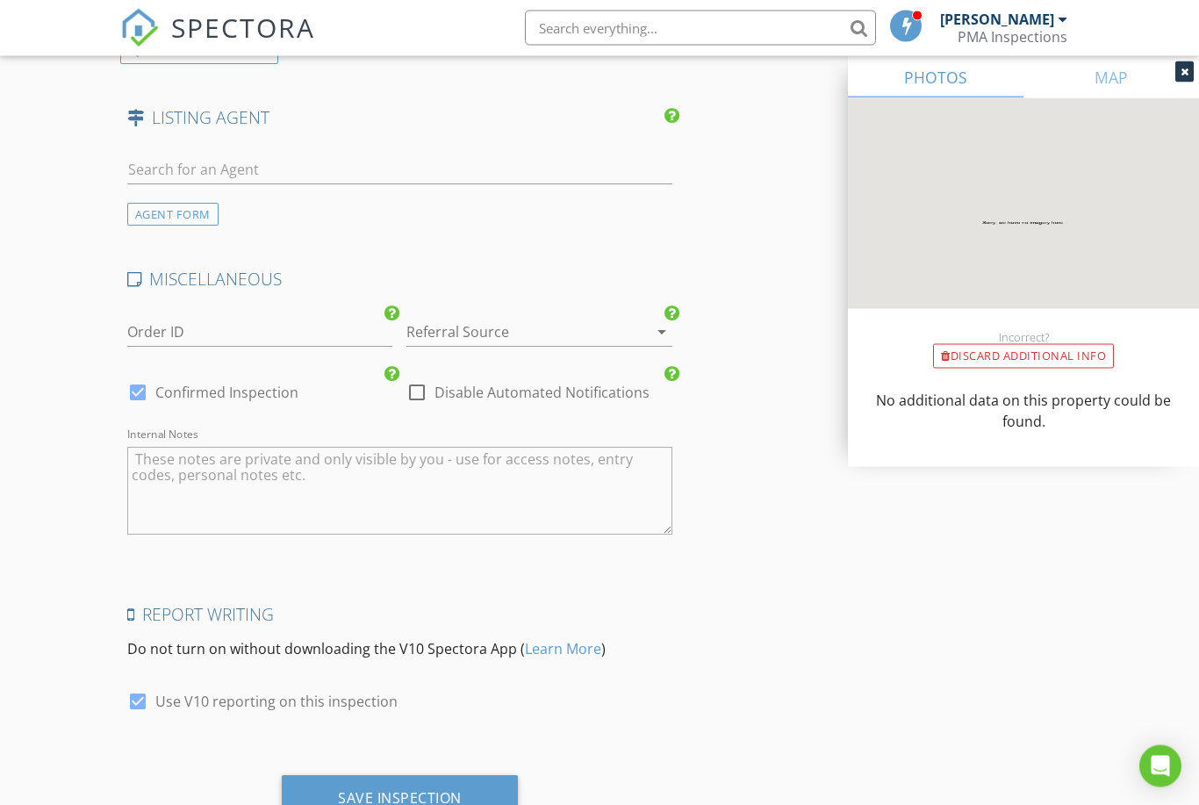
scroll to position [3386, 0]
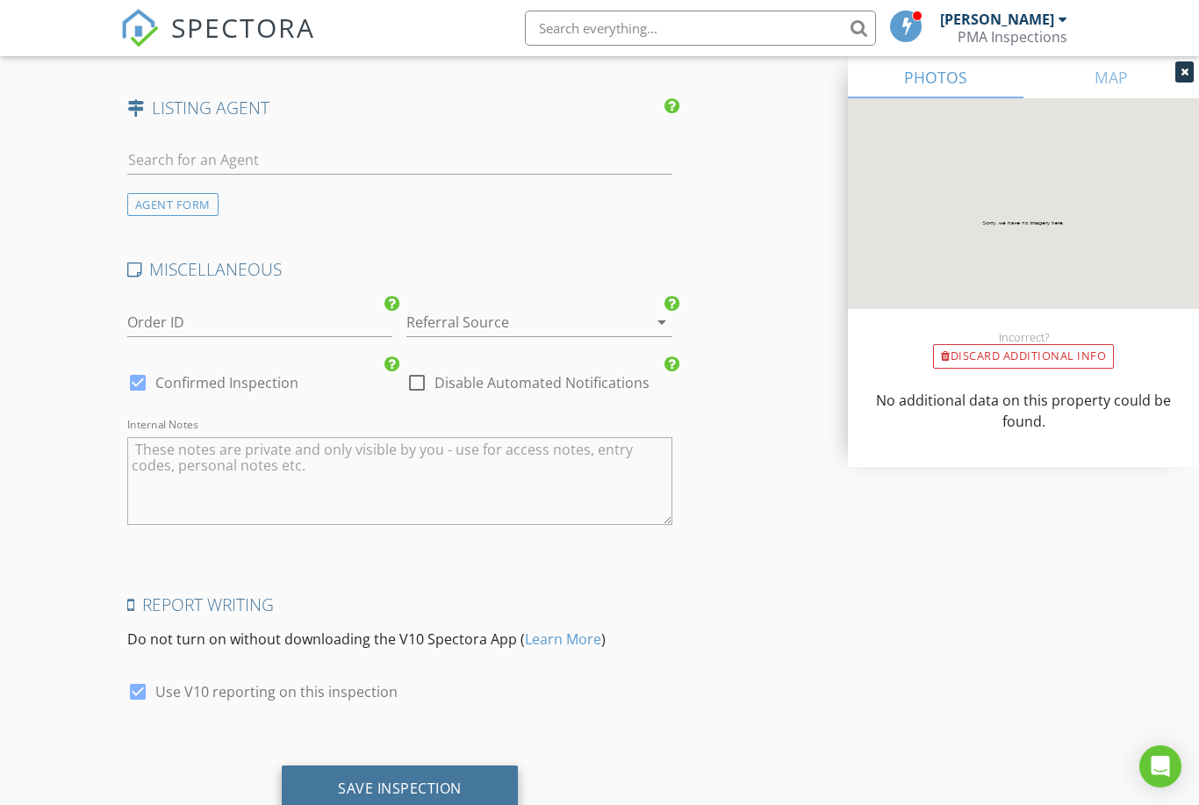
click at [425, 779] on div "Save Inspection" at bounding box center [400, 788] width 124 height 18
